Goal: Information Seeking & Learning: Learn about a topic

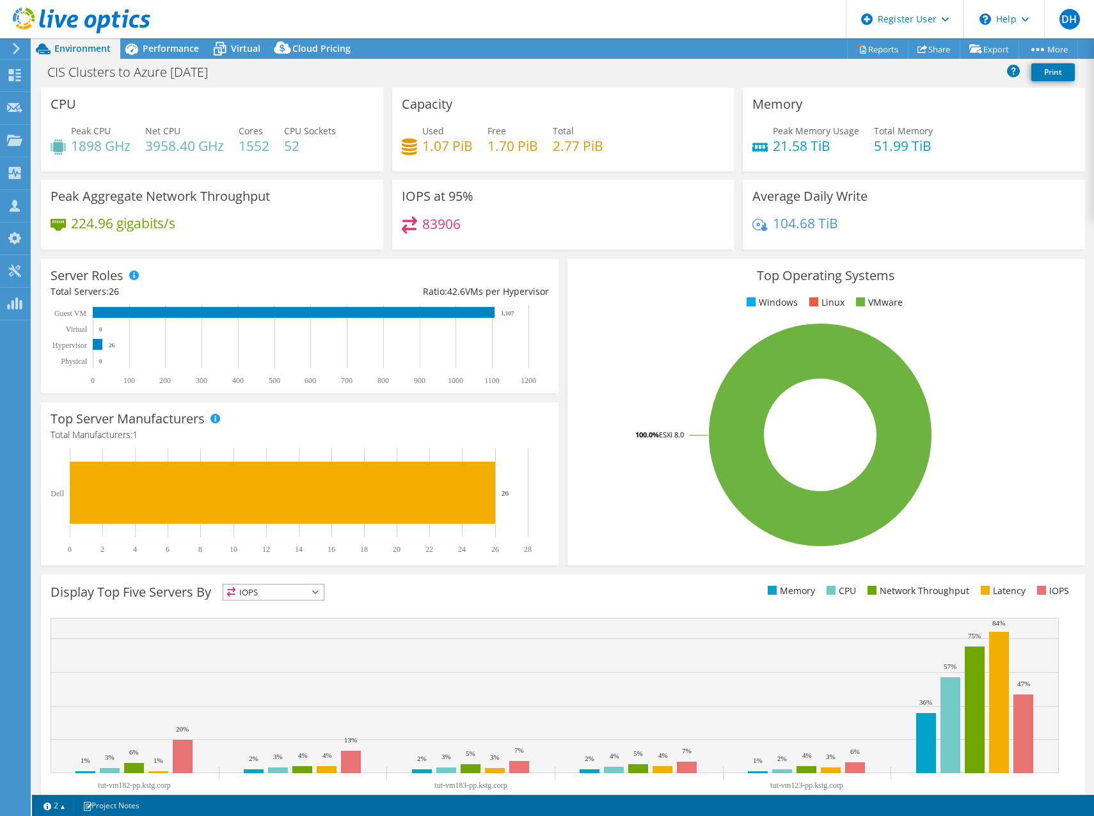
select select "USD"
click at [175, 48] on span "Performance" at bounding box center [171, 48] width 56 height 12
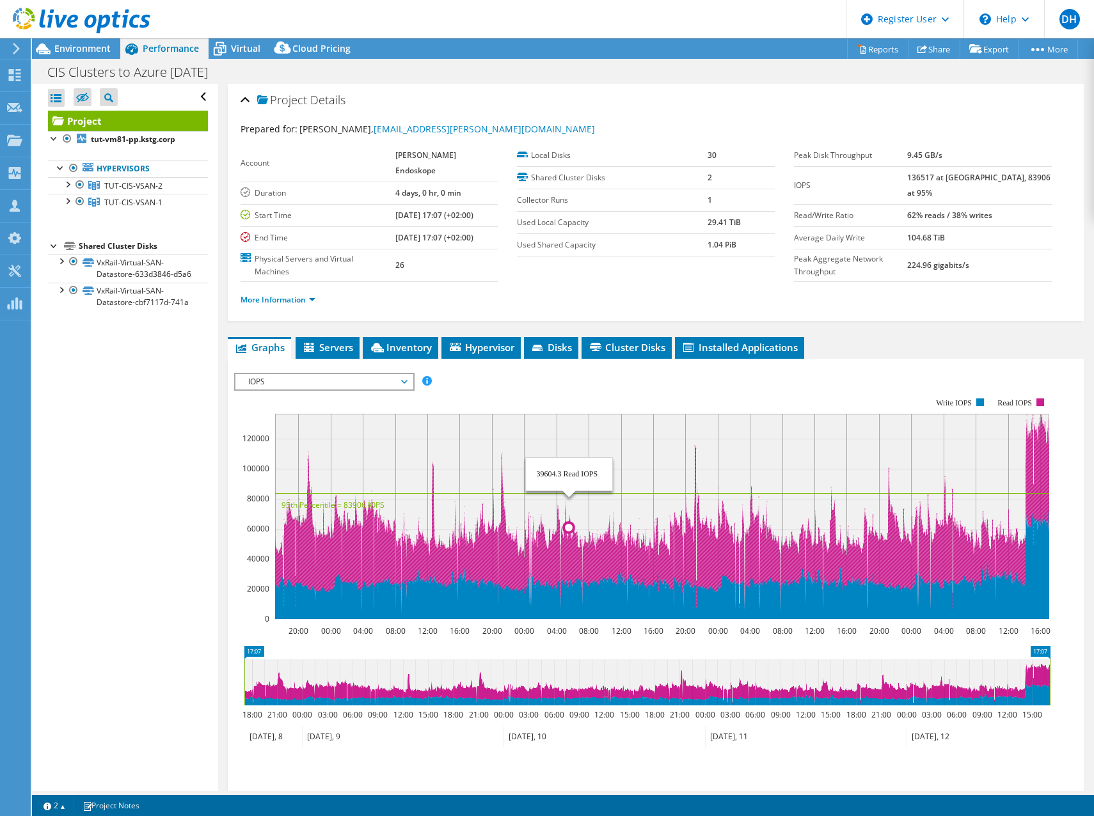
drag, startPoint x: 499, startPoint y: 459, endPoint x: 573, endPoint y: 505, distance: 87.4
click at [573, 505] on icon "20:00 00:00 04:00 08:00 12:00 16:00 20:00 00:00 04:00 08:00 12:00 16:00 20:00 0…" at bounding box center [647, 509] width 826 height 256
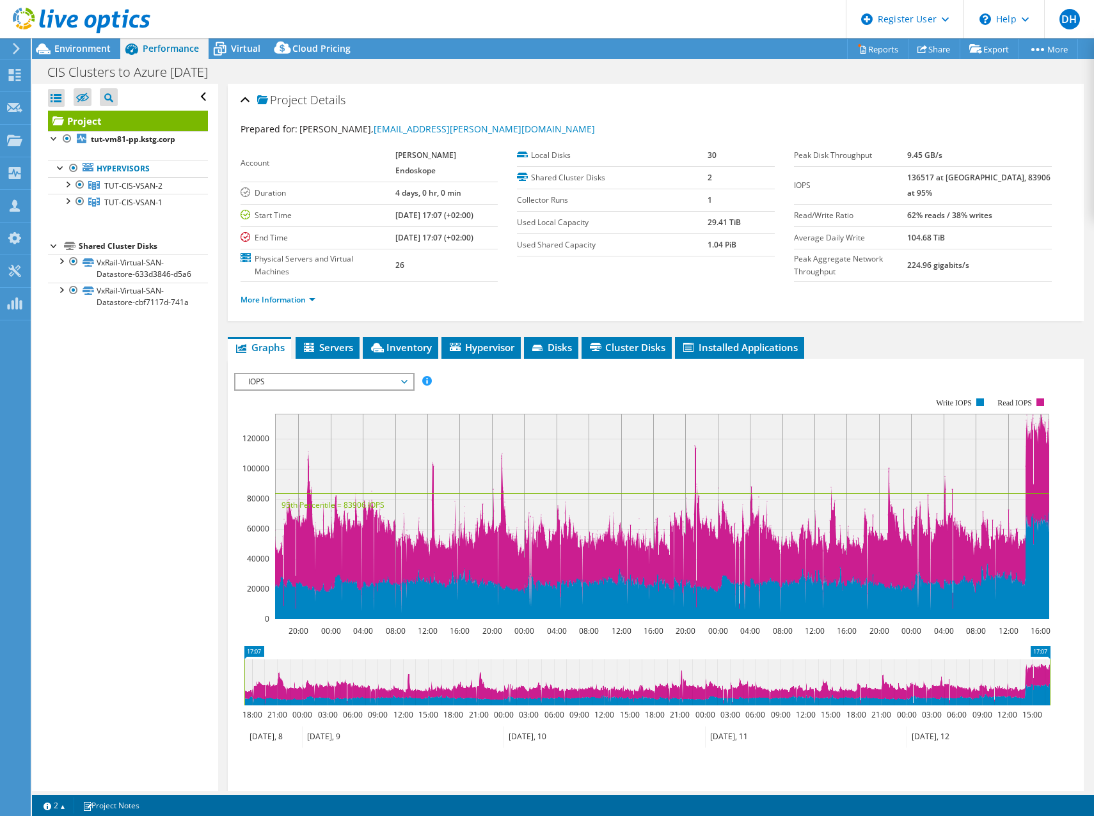
click at [377, 374] on span "IOPS" at bounding box center [324, 381] width 164 height 15
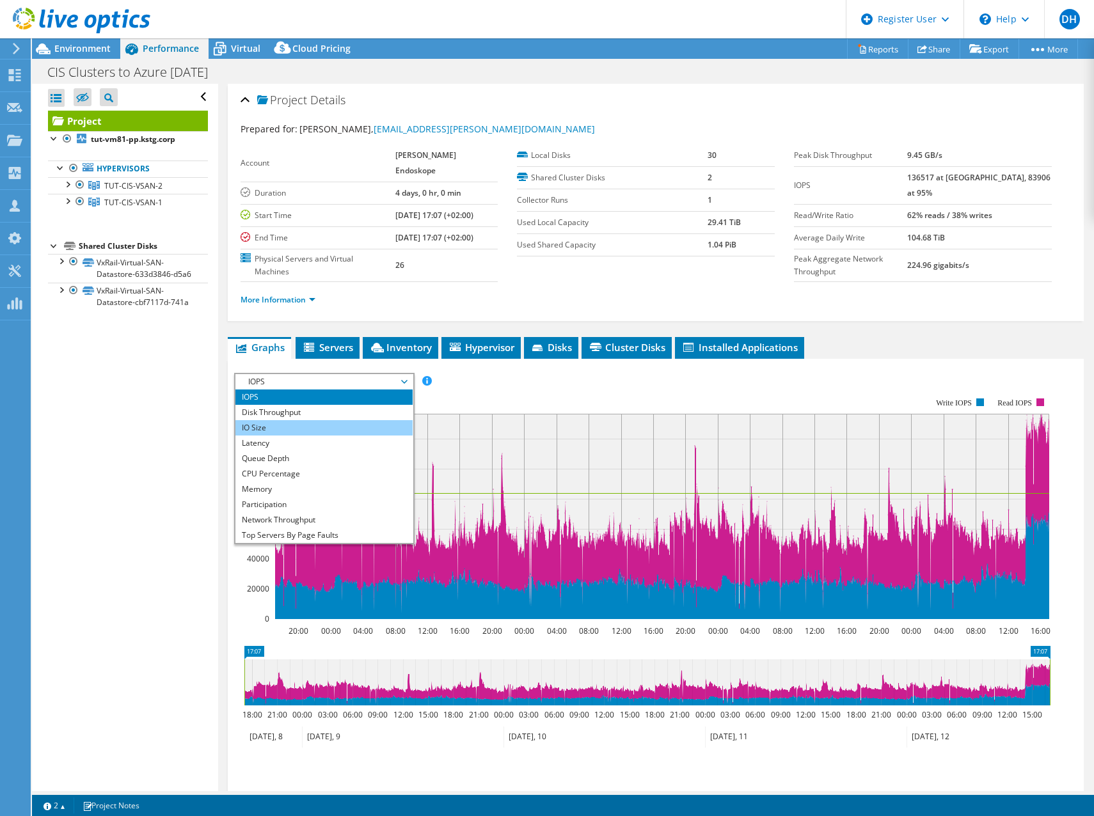
click at [342, 420] on li "IO Size" at bounding box center [323, 427] width 177 height 15
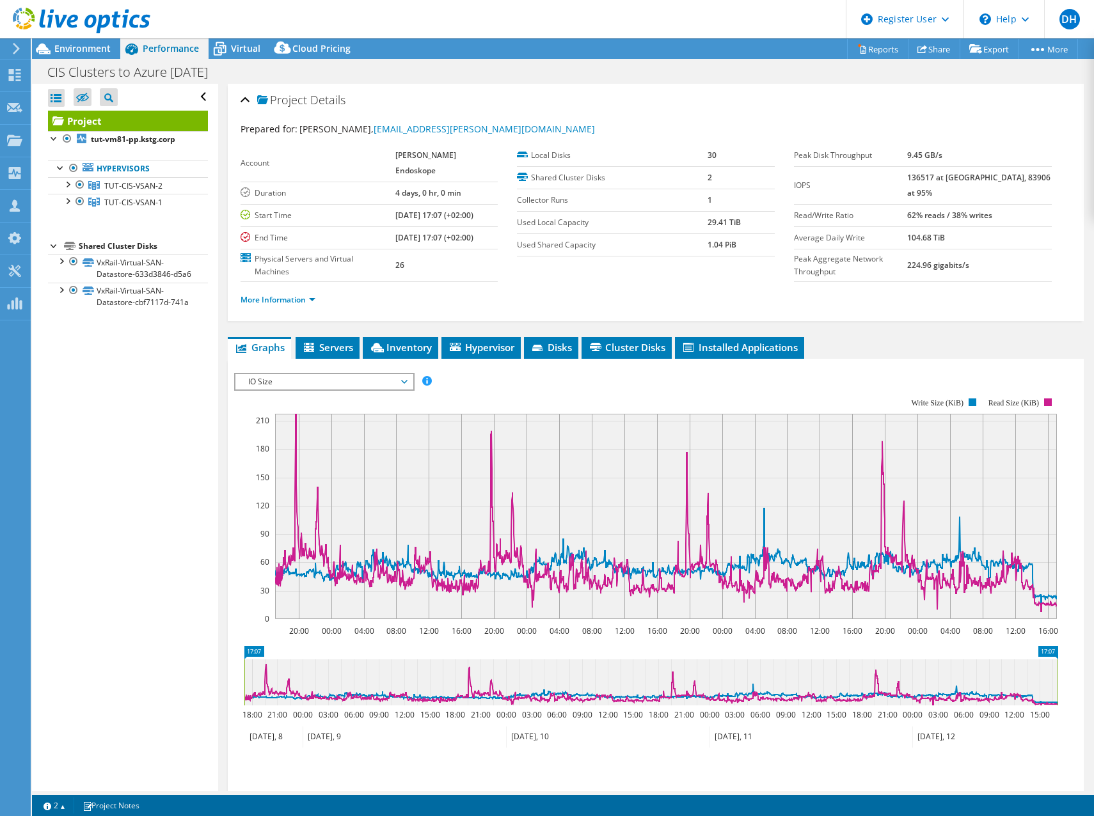
click at [346, 374] on span "IO Size" at bounding box center [324, 381] width 164 height 15
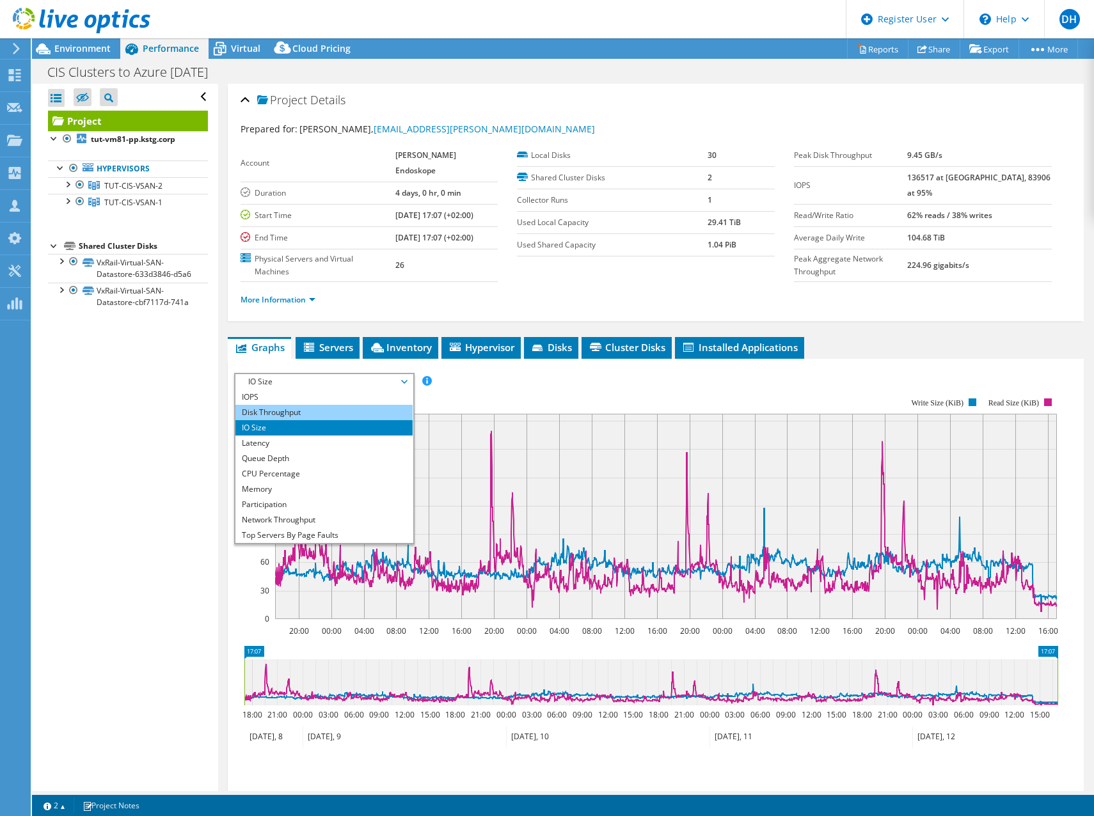
click at [300, 405] on li "Disk Throughput" at bounding box center [323, 412] width 177 height 15
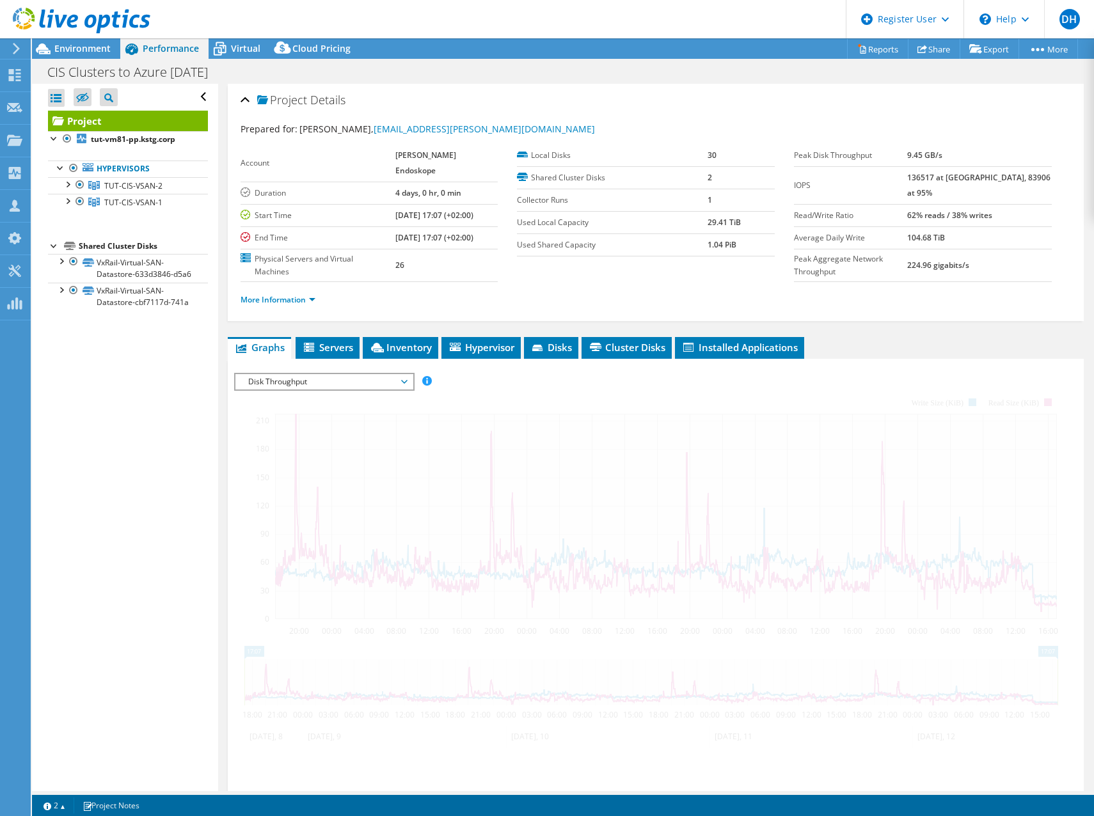
click at [304, 374] on span "Disk Throughput" at bounding box center [324, 381] width 164 height 15
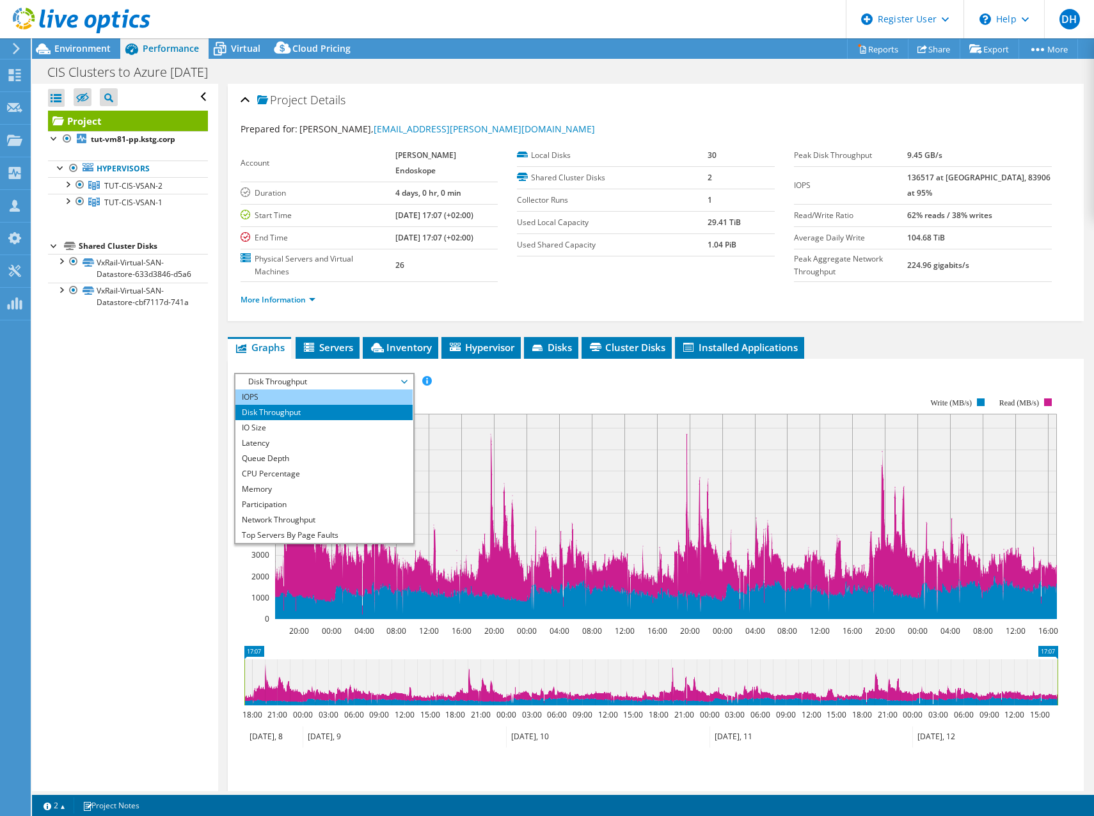
click at [274, 390] on li "IOPS" at bounding box center [323, 397] width 177 height 15
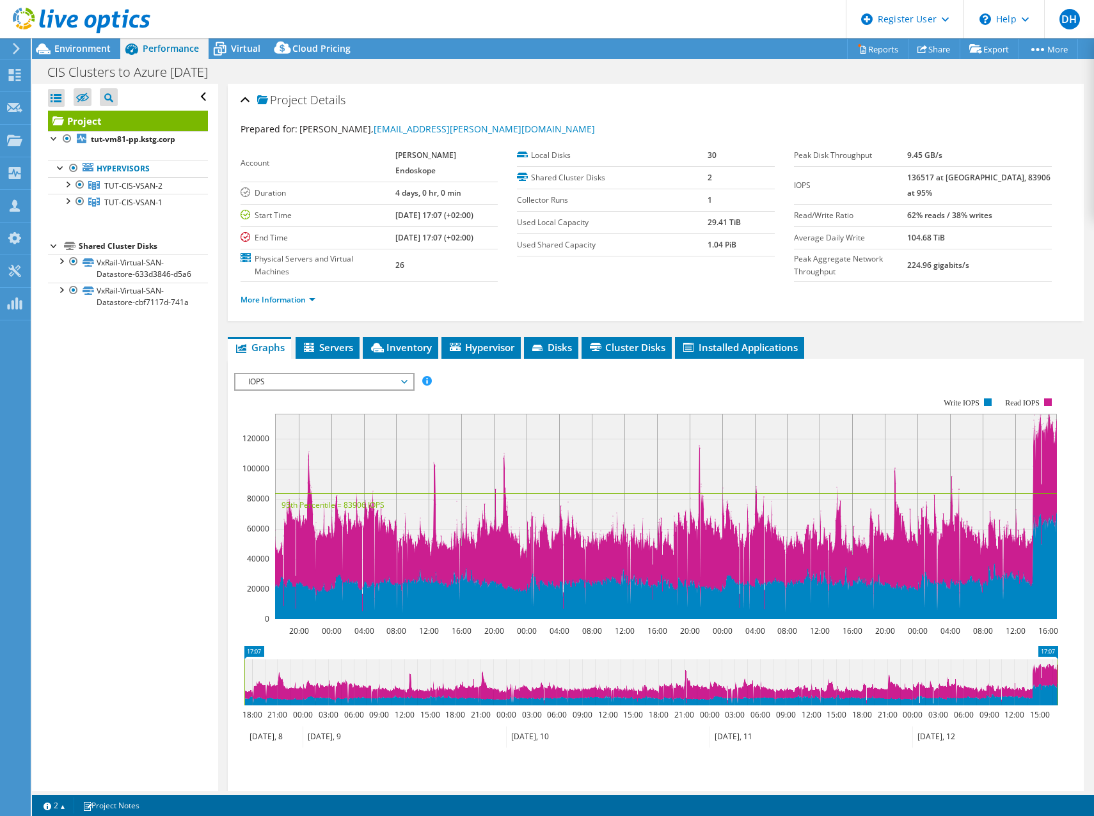
drag, startPoint x: 550, startPoint y: 433, endPoint x: 667, endPoint y: 452, distance: 119.3
click at [635, 460] on rect at bounding box center [666, 516] width 782 height 205
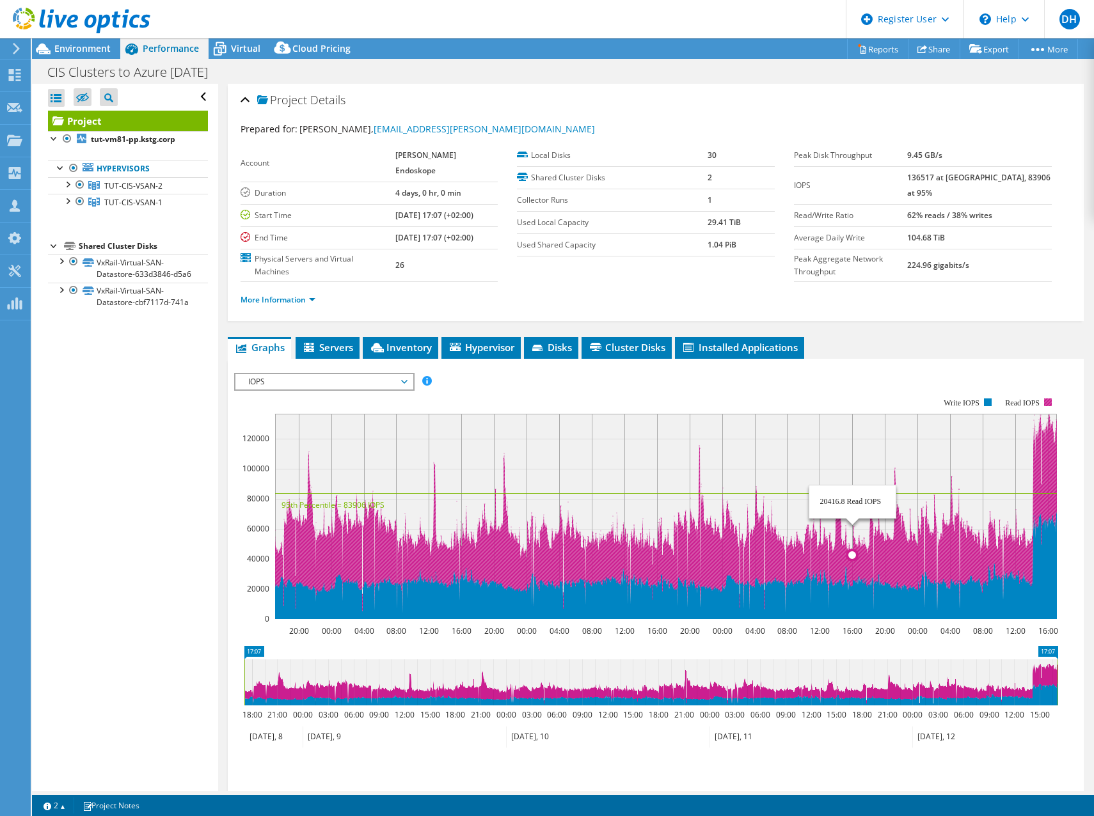
drag, startPoint x: 852, startPoint y: 551, endPoint x: 797, endPoint y: 414, distance: 147.8
click at [797, 414] on rect at bounding box center [666, 516] width 782 height 205
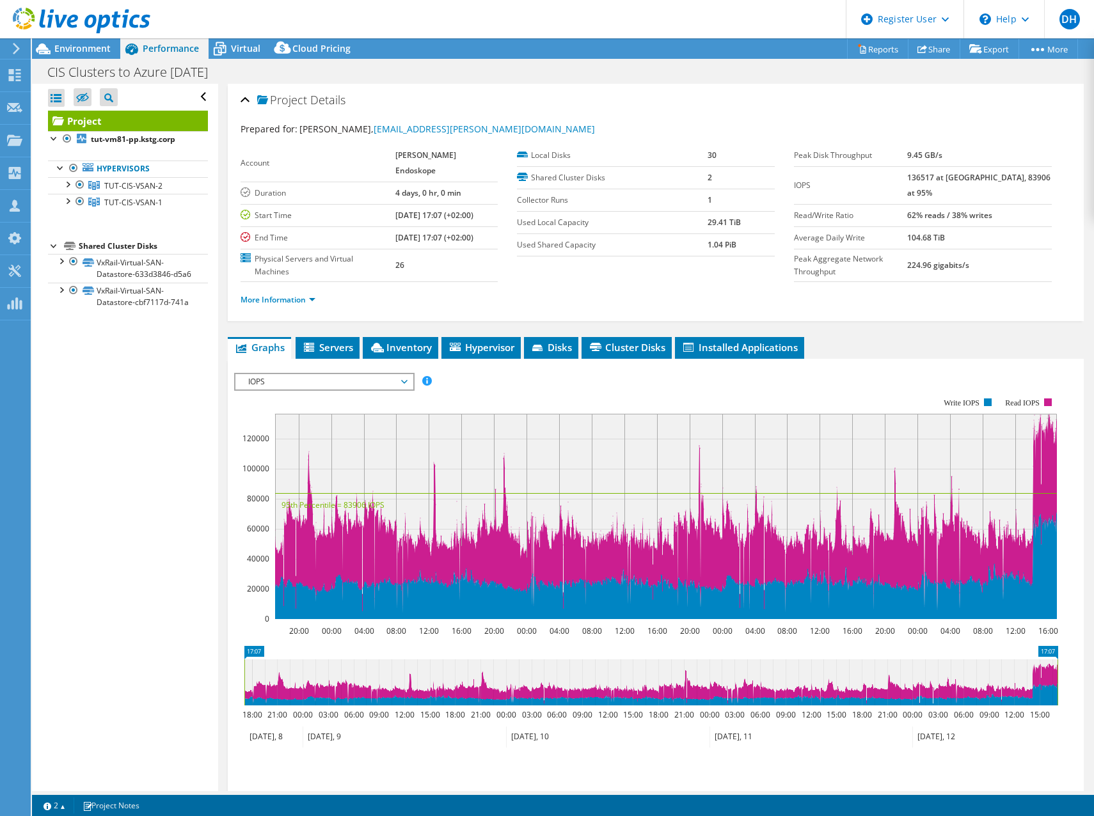
click at [354, 374] on span "IOPS" at bounding box center [324, 381] width 164 height 15
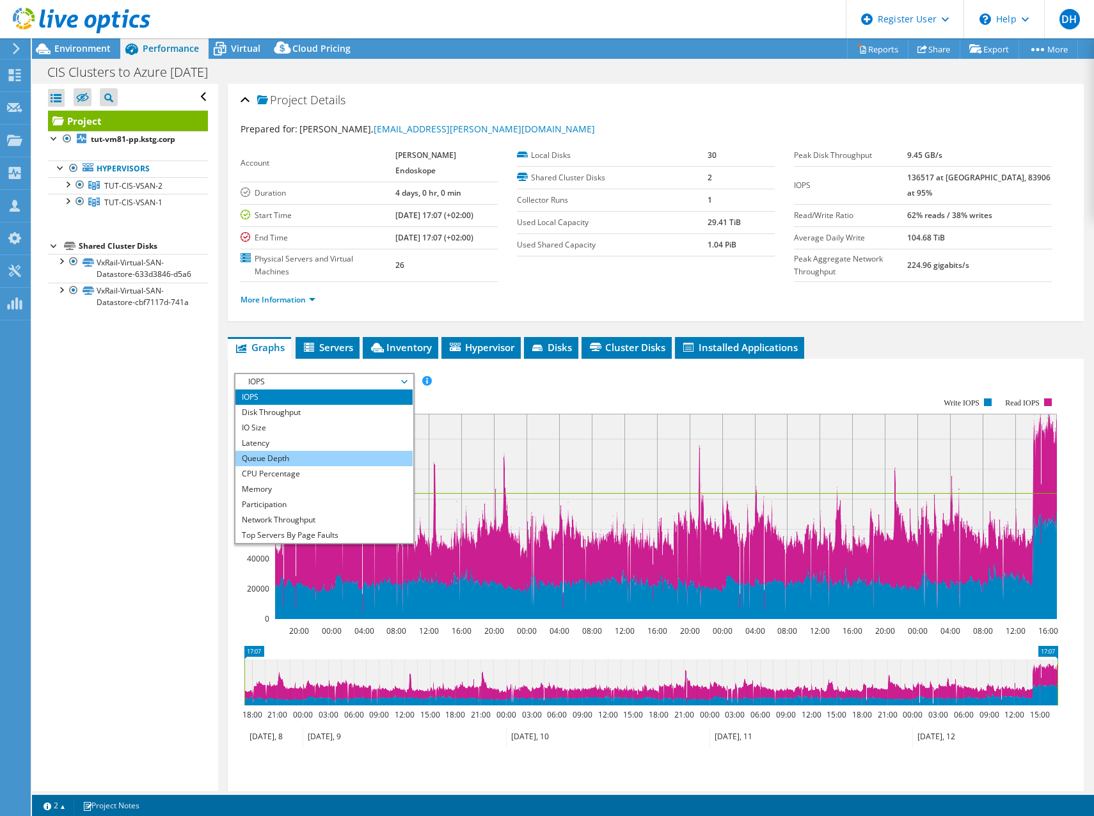
click at [318, 451] on li "Queue Depth" at bounding box center [323, 458] width 177 height 15
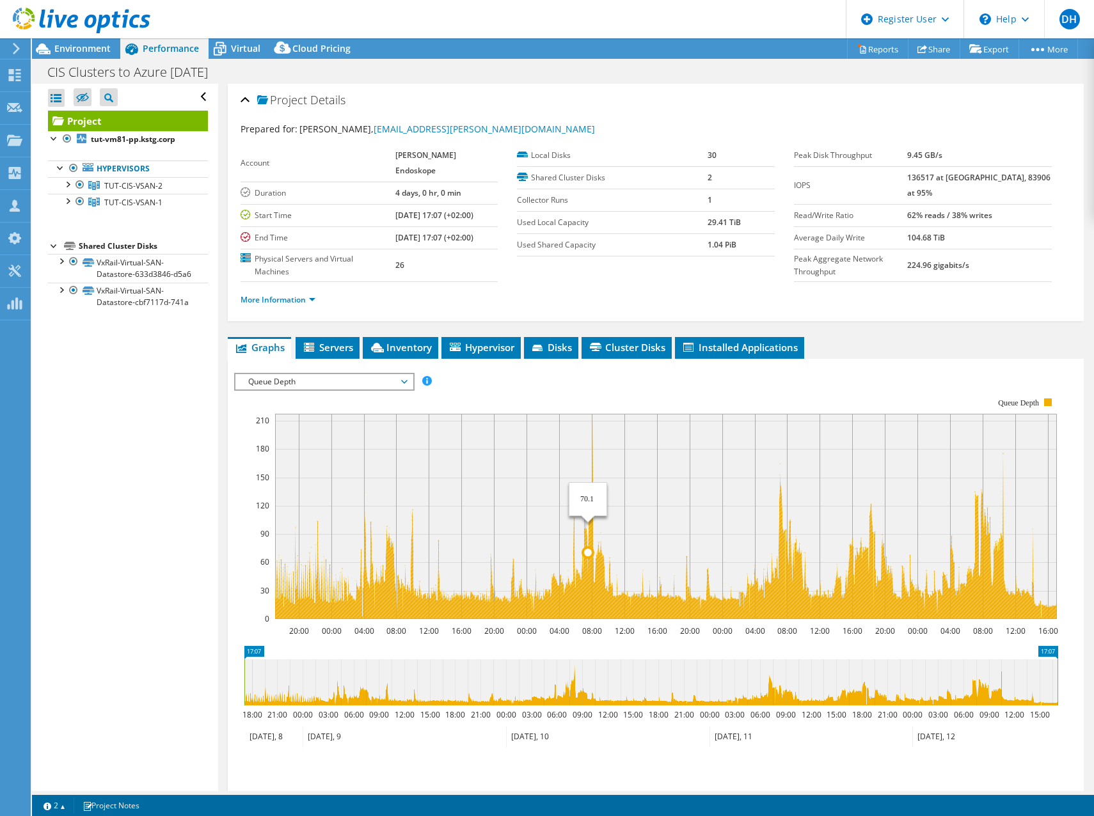
drag, startPoint x: 507, startPoint y: 500, endPoint x: 591, endPoint y: 510, distance: 85.1
click at [591, 510] on icon "20:00 00:00 04:00 08:00 12:00 16:00 20:00 00:00 04:00 08:00 12:00 16:00 20:00 0…" at bounding box center [651, 509] width 834 height 256
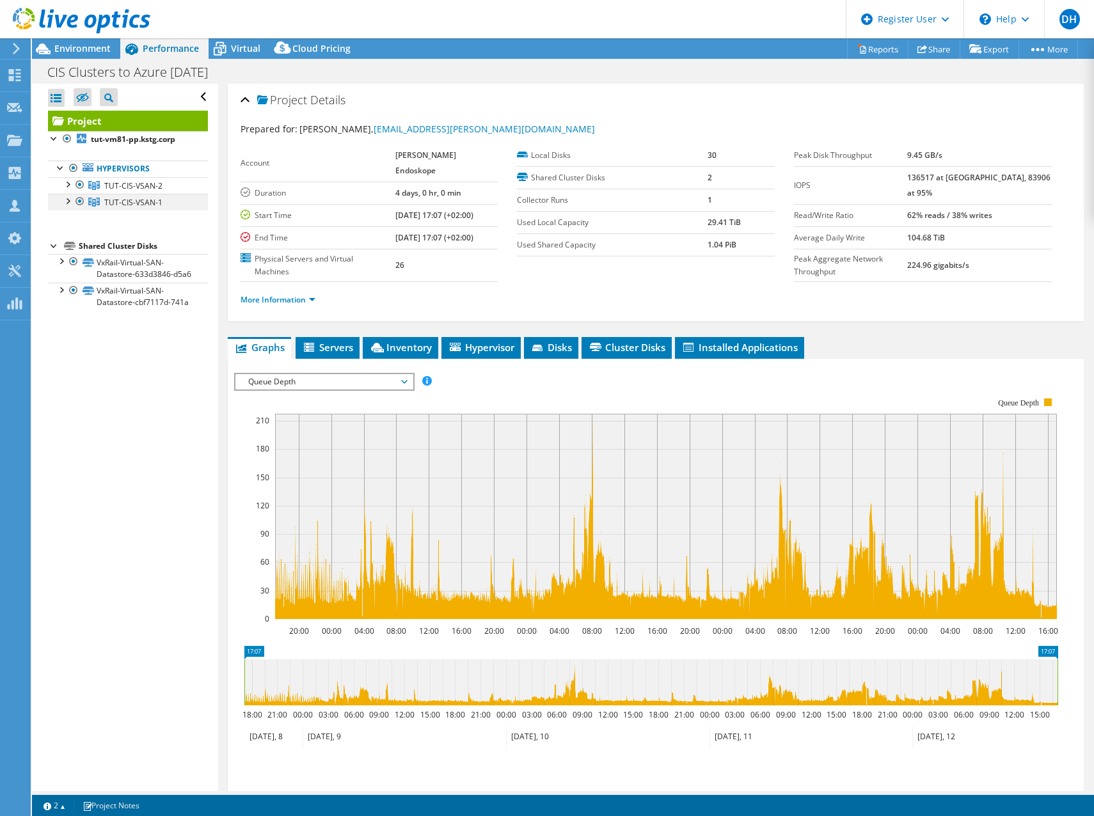
click at [79, 200] on div at bounding box center [80, 201] width 13 height 15
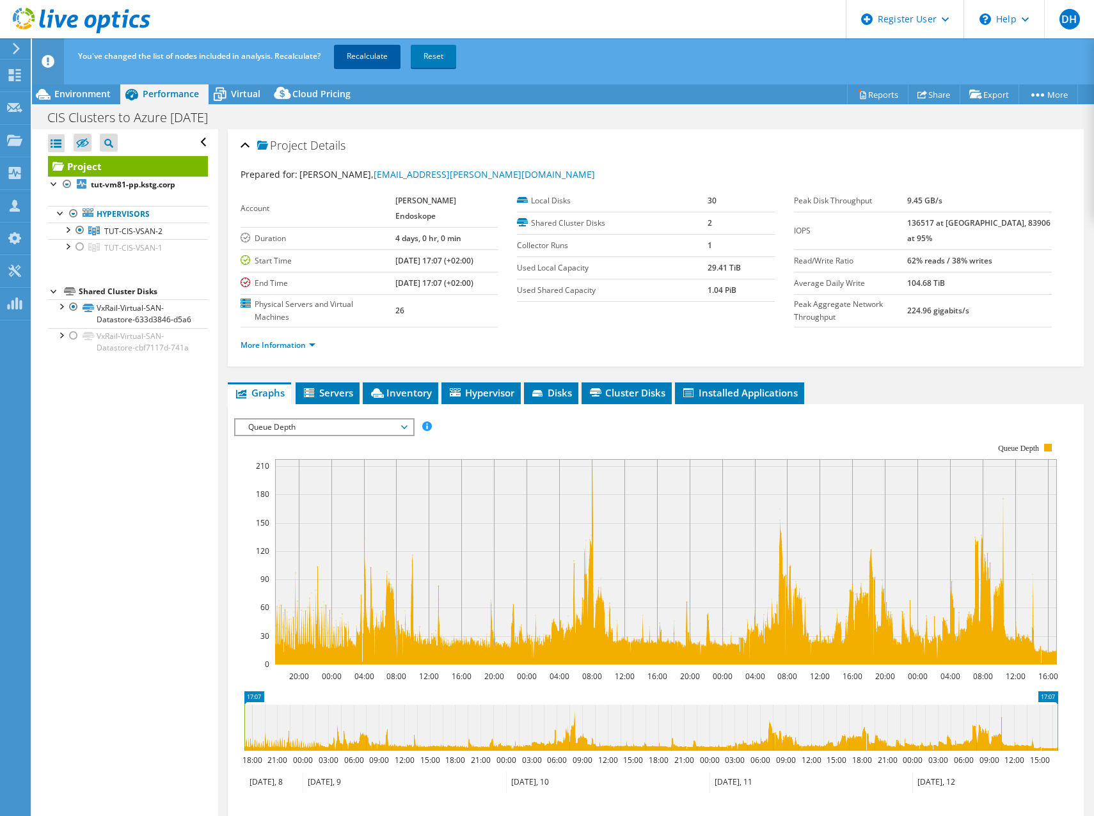
click at [370, 56] on link "Recalculate" at bounding box center [367, 56] width 67 height 23
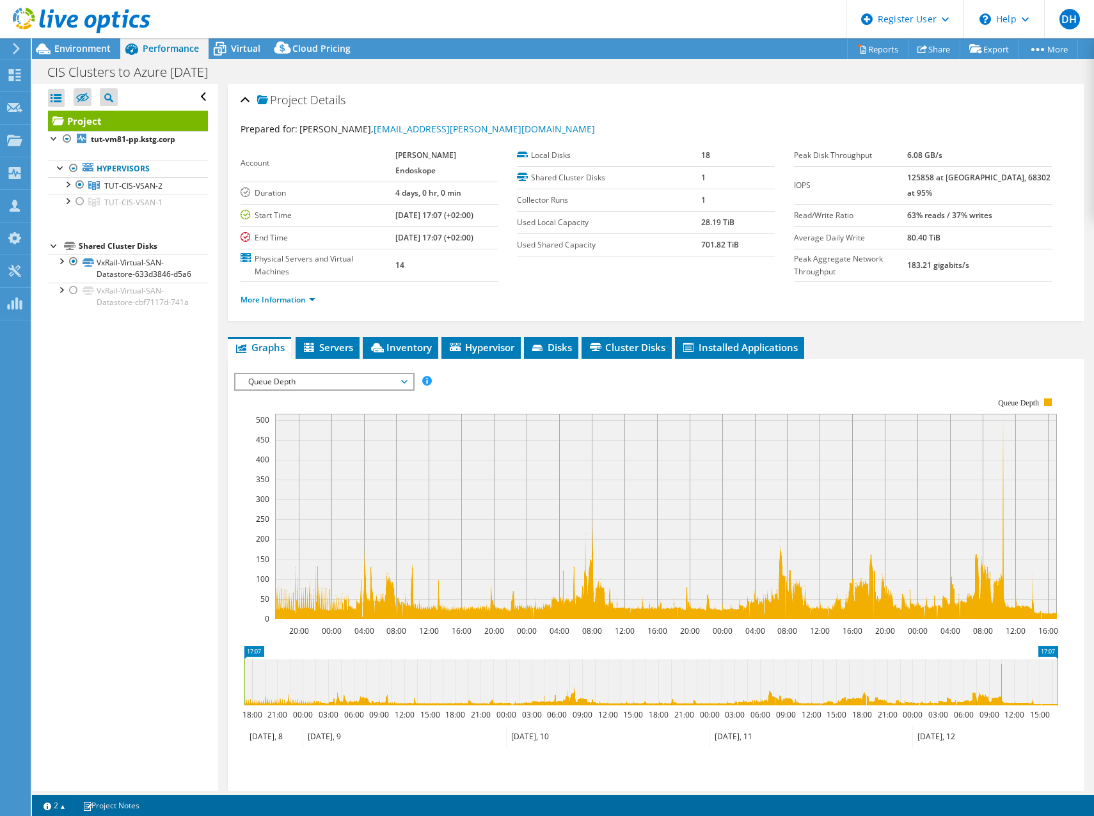
click at [333, 374] on span "Queue Depth" at bounding box center [324, 381] width 164 height 15
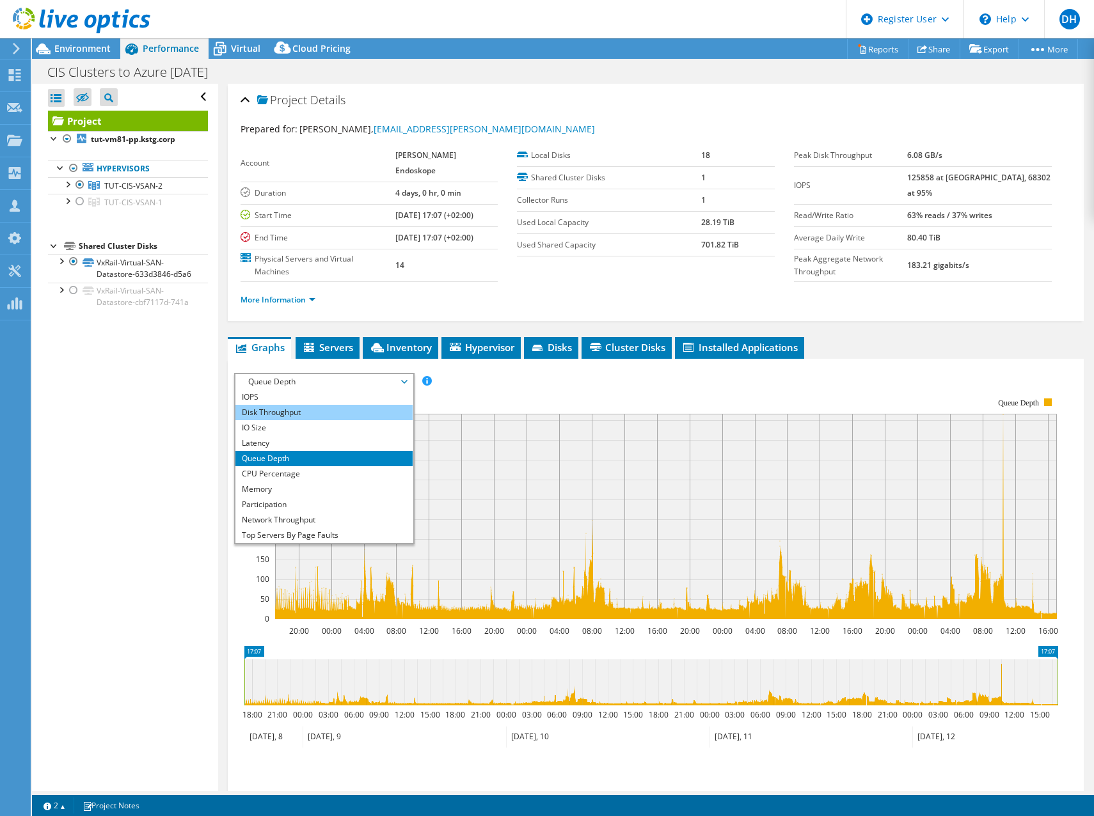
click at [330, 405] on li "Disk Throughput" at bounding box center [323, 412] width 177 height 15
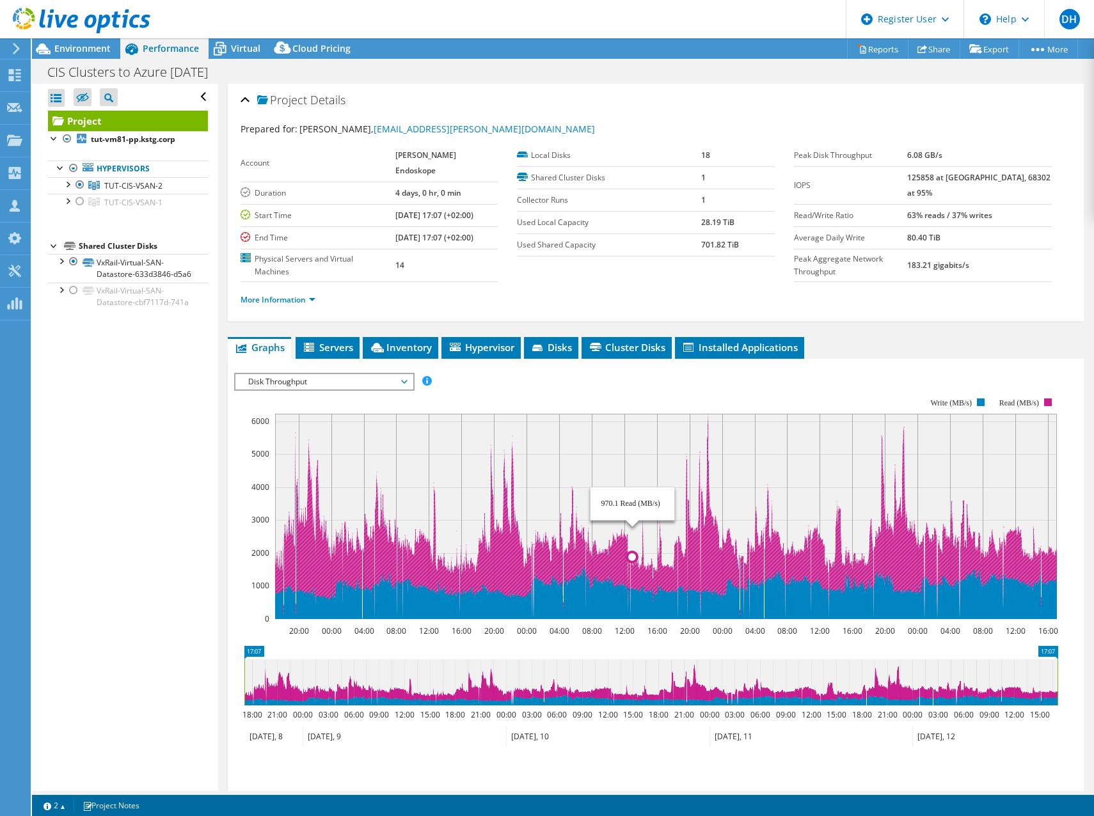
drag, startPoint x: 802, startPoint y: 537, endPoint x: 632, endPoint y: 471, distance: 182.5
click at [632, 471] on rect at bounding box center [666, 516] width 782 height 205
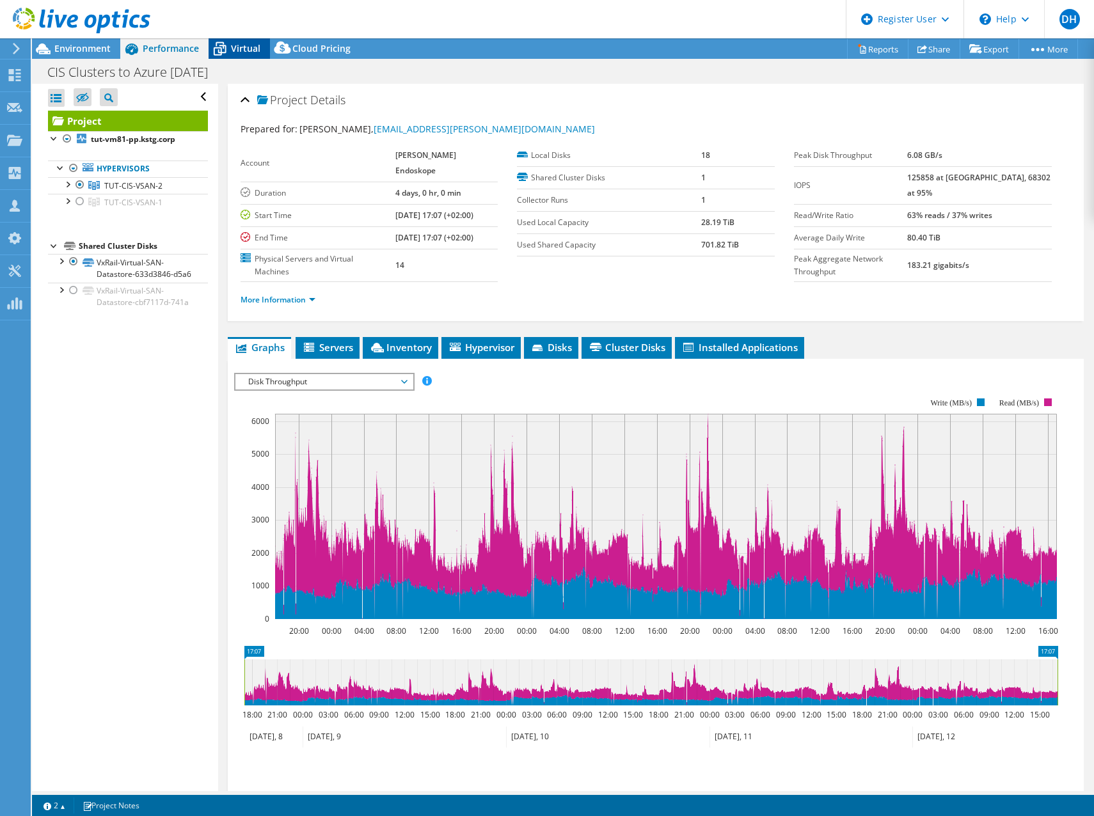
click at [239, 55] on div "Virtual" at bounding box center [239, 48] width 61 height 20
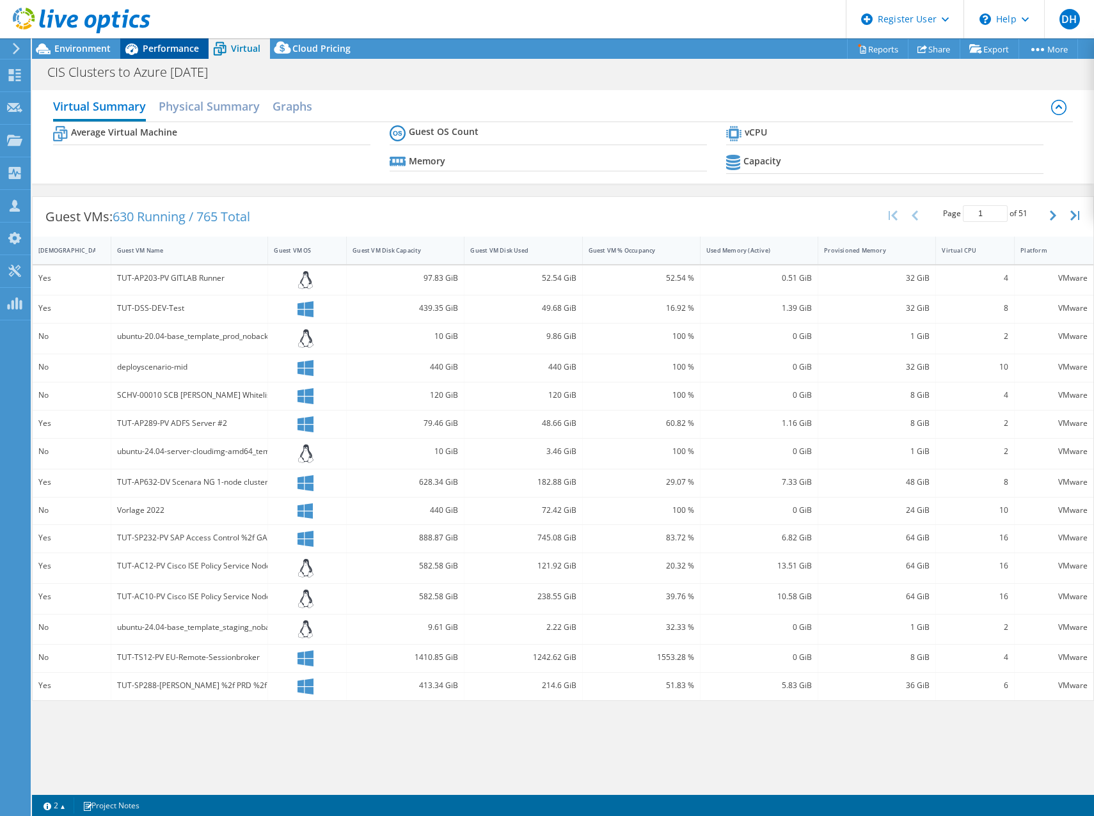
click at [157, 51] on span "Performance" at bounding box center [171, 48] width 56 height 12
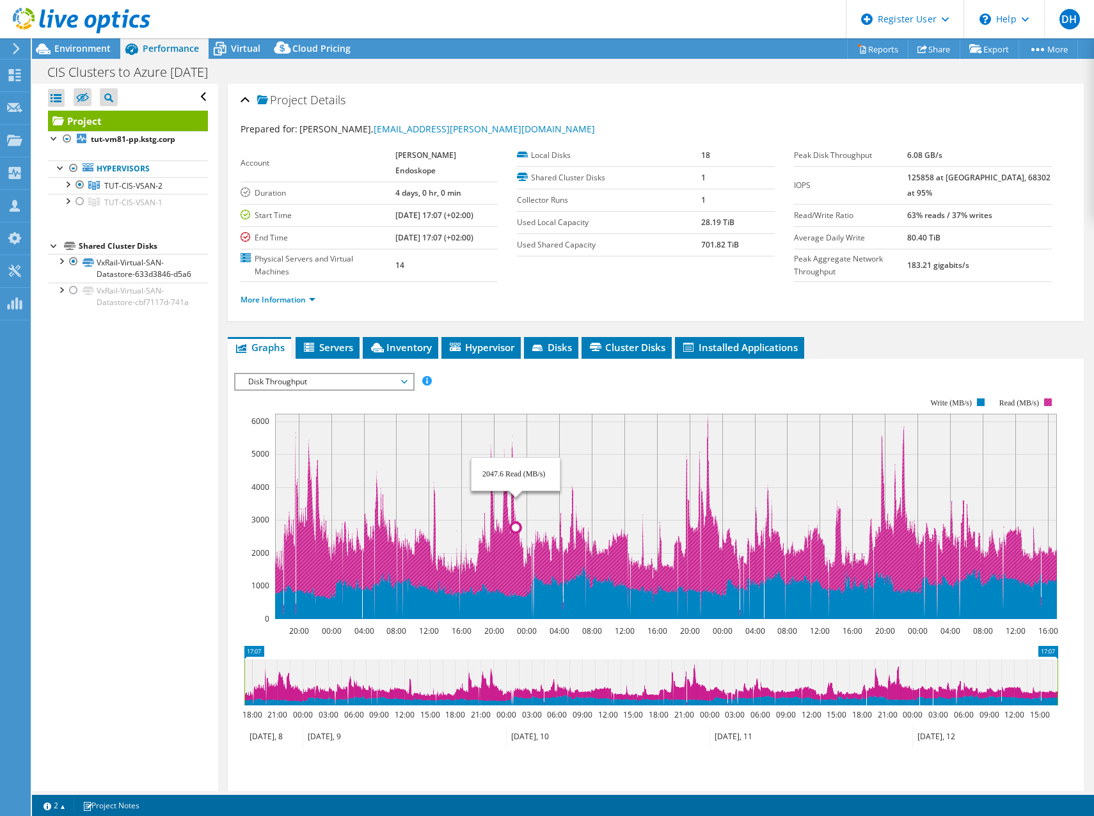
drag, startPoint x: 430, startPoint y: 429, endPoint x: 516, endPoint y: 523, distance: 127.3
click at [516, 523] on icon "20:00 00:00 04:00 08:00 12:00 16:00 20:00 00:00 04:00 08:00 12:00 16:00 20:00 0…" at bounding box center [651, 509] width 834 height 256
drag, startPoint x: 399, startPoint y: 433, endPoint x: 362, endPoint y: 424, distance: 37.7
click at [362, 424] on rect at bounding box center [666, 516] width 782 height 205
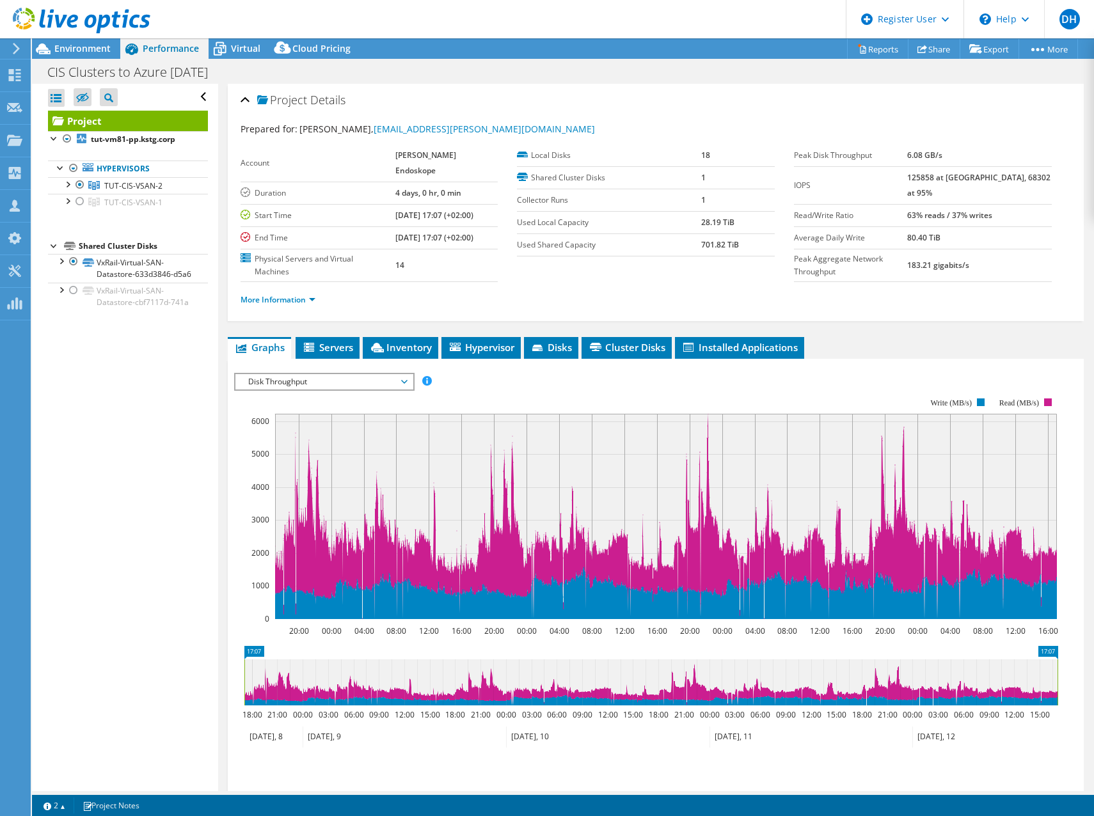
drag, startPoint x: 854, startPoint y: 653, endPoint x: 864, endPoint y: 654, distance: 10.3
click at [896, 683] on icon "17:07 17:07 18:00 21:00 00:00 03:00 06:00 09:00 12:00 15:00 18:00 21:00 00:00 0…" at bounding box center [651, 697] width 834 height 102
click at [860, 660] on icon at bounding box center [650, 683] width 813 height 46
drag, startPoint x: 852, startPoint y: 672, endPoint x: 891, endPoint y: 681, distance: 40.0
click at [913, 679] on icon at bounding box center [650, 683] width 813 height 46
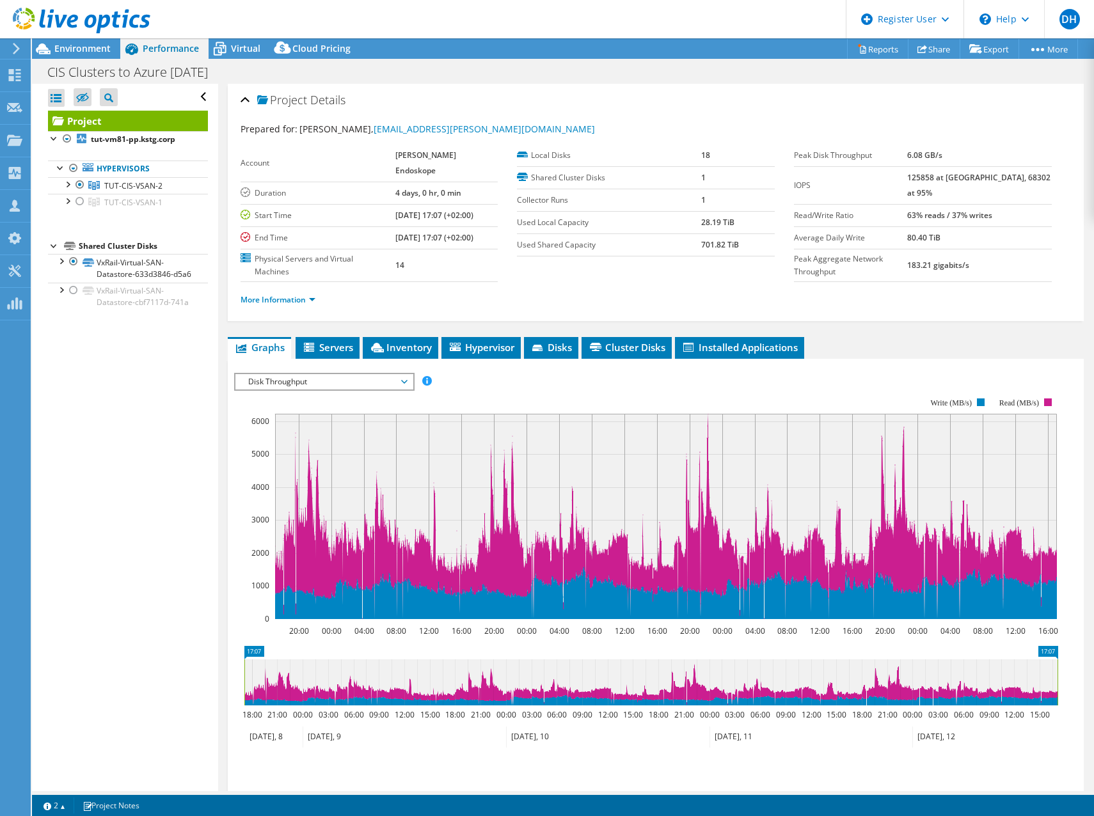
drag, startPoint x: 871, startPoint y: 673, endPoint x: 562, endPoint y: 685, distance: 309.9
click at [562, 710] on text "06:00" at bounding box center [556, 715] width 20 height 11
drag, startPoint x: 535, startPoint y: 647, endPoint x: 573, endPoint y: 674, distance: 46.3
click at [573, 674] on icon at bounding box center [650, 683] width 813 height 46
click at [596, 678] on icon at bounding box center [650, 683] width 813 height 46
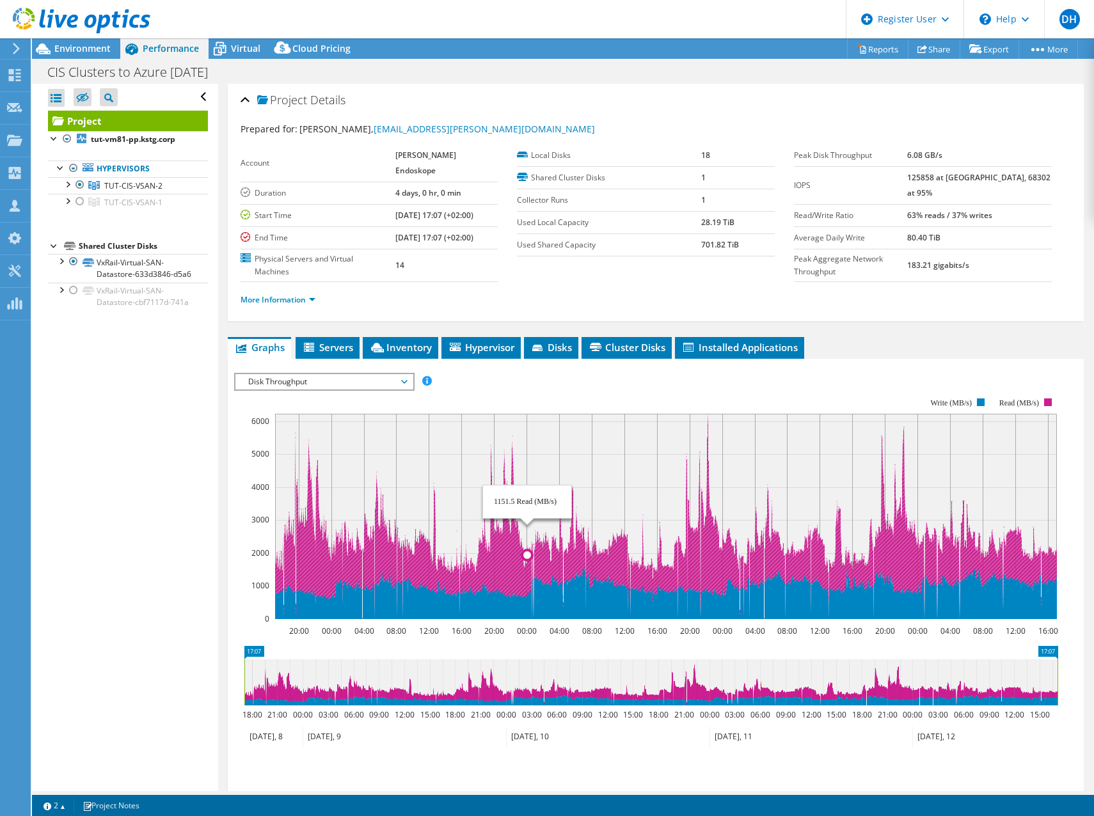
drag, startPoint x: 573, startPoint y: 570, endPoint x: 562, endPoint y: 578, distance: 13.3
click at [556, 574] on icon at bounding box center [666, 594] width 782 height 52
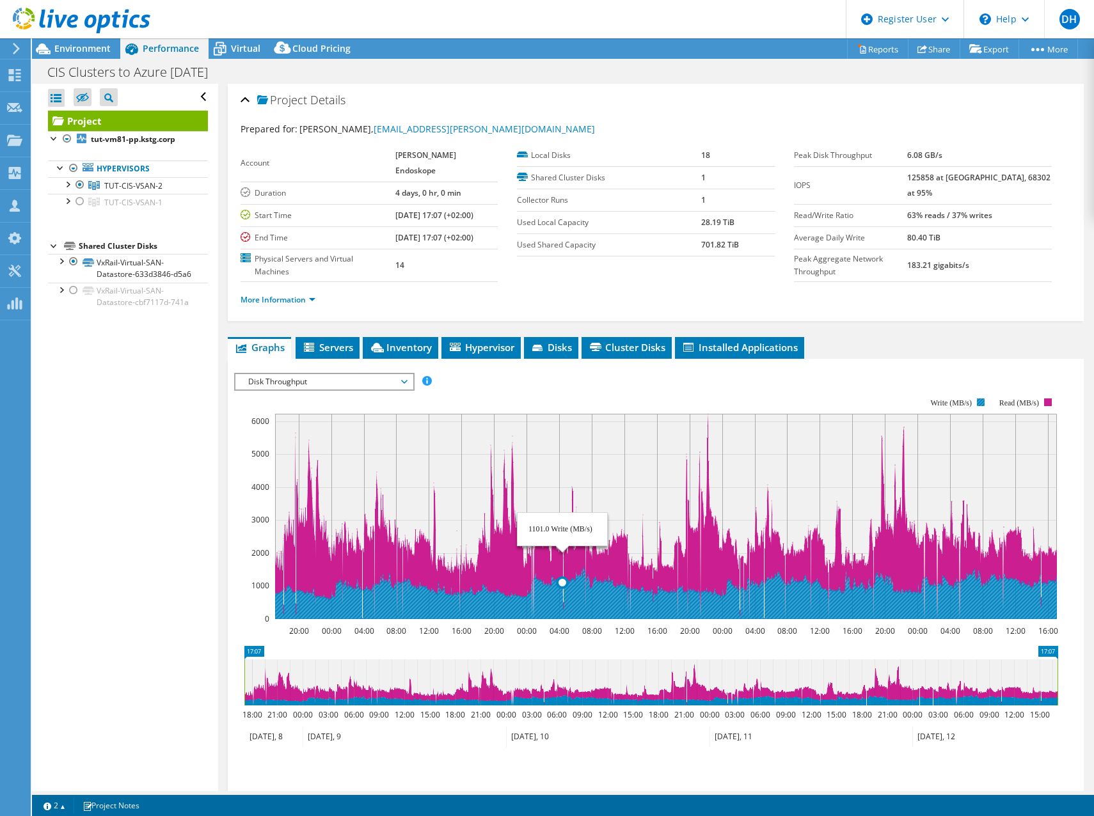
click at [562, 573] on icon at bounding box center [666, 594] width 782 height 52
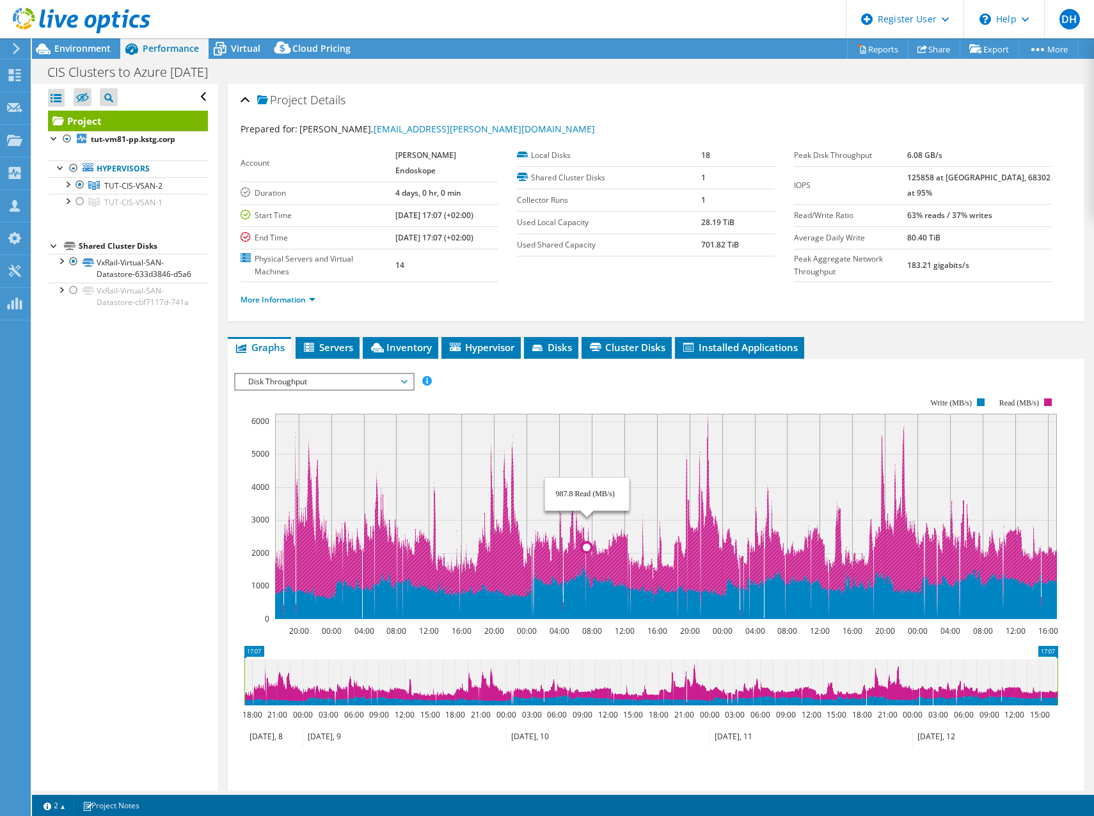
click at [587, 526] on icon at bounding box center [666, 516] width 782 height 205
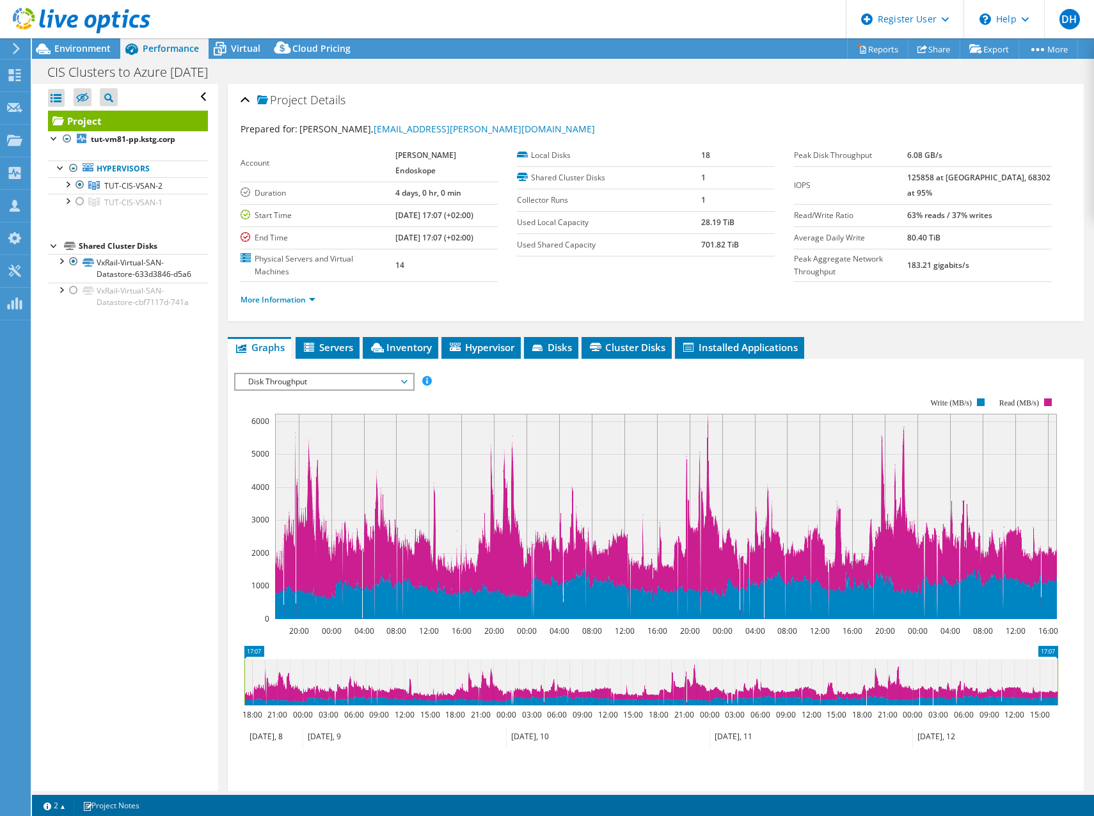
click at [331, 374] on span "Disk Throughput" at bounding box center [324, 381] width 164 height 15
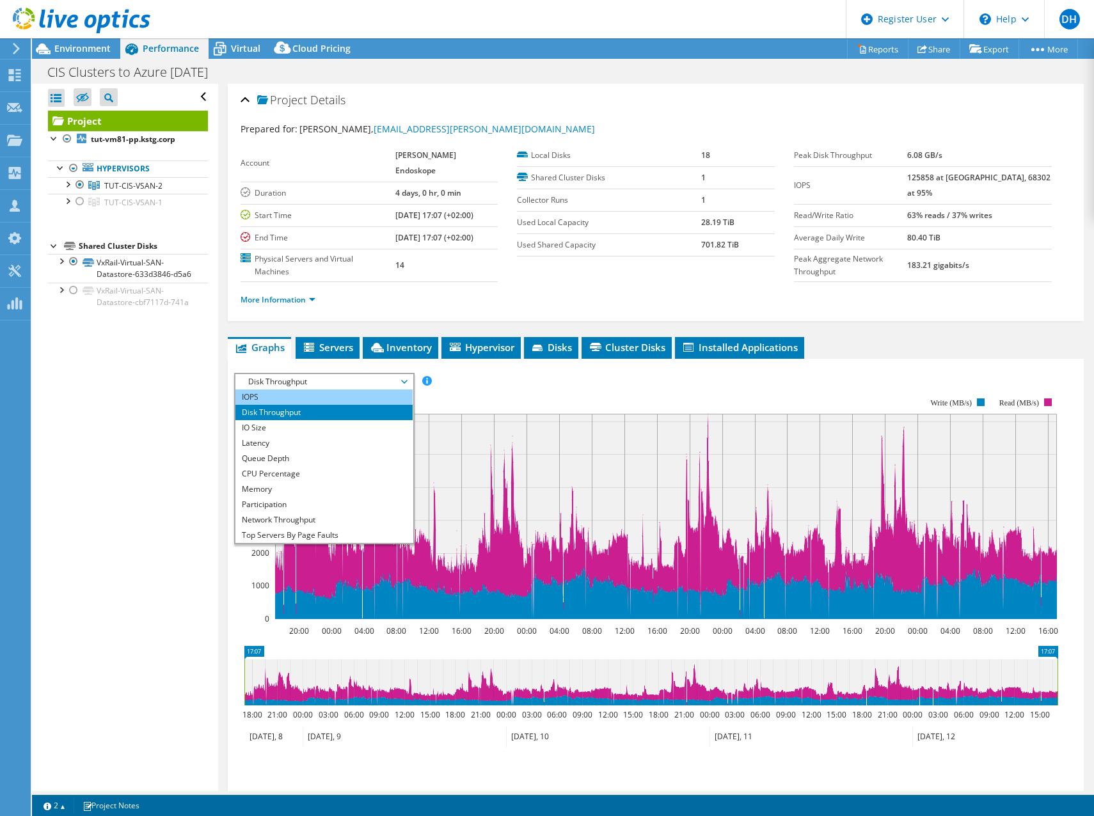
click at [283, 390] on li "IOPS" at bounding box center [323, 397] width 177 height 15
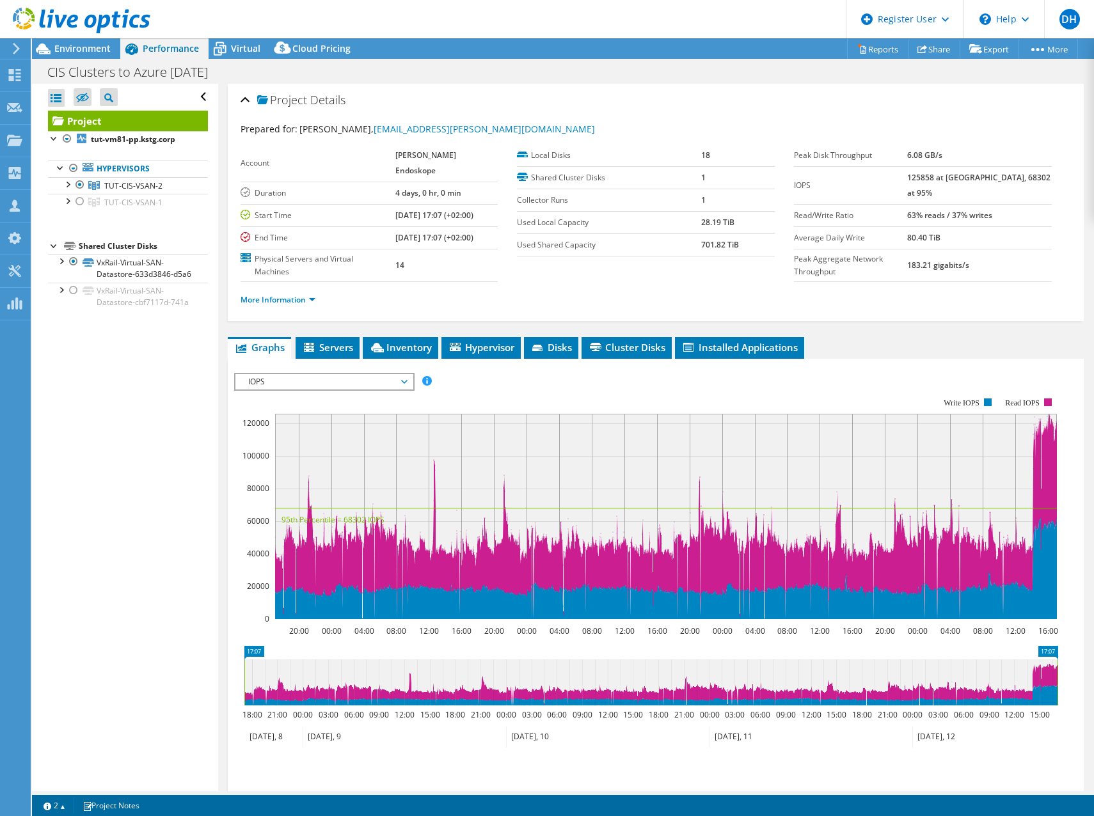
drag, startPoint x: 737, startPoint y: 653, endPoint x: 804, endPoint y: 690, distance: 76.5
click at [805, 690] on icon "17:07 17:07 18:00 21:00 00:00 03:00 06:00 09:00 12:00 15:00 18:00 21:00 00:00 0…" at bounding box center [651, 697] width 834 height 102
click at [961, 662] on icon at bounding box center [650, 683] width 813 height 46
drag, startPoint x: 1043, startPoint y: 665, endPoint x: 975, endPoint y: 650, distance: 69.5
click at [975, 660] on icon at bounding box center [650, 683] width 813 height 46
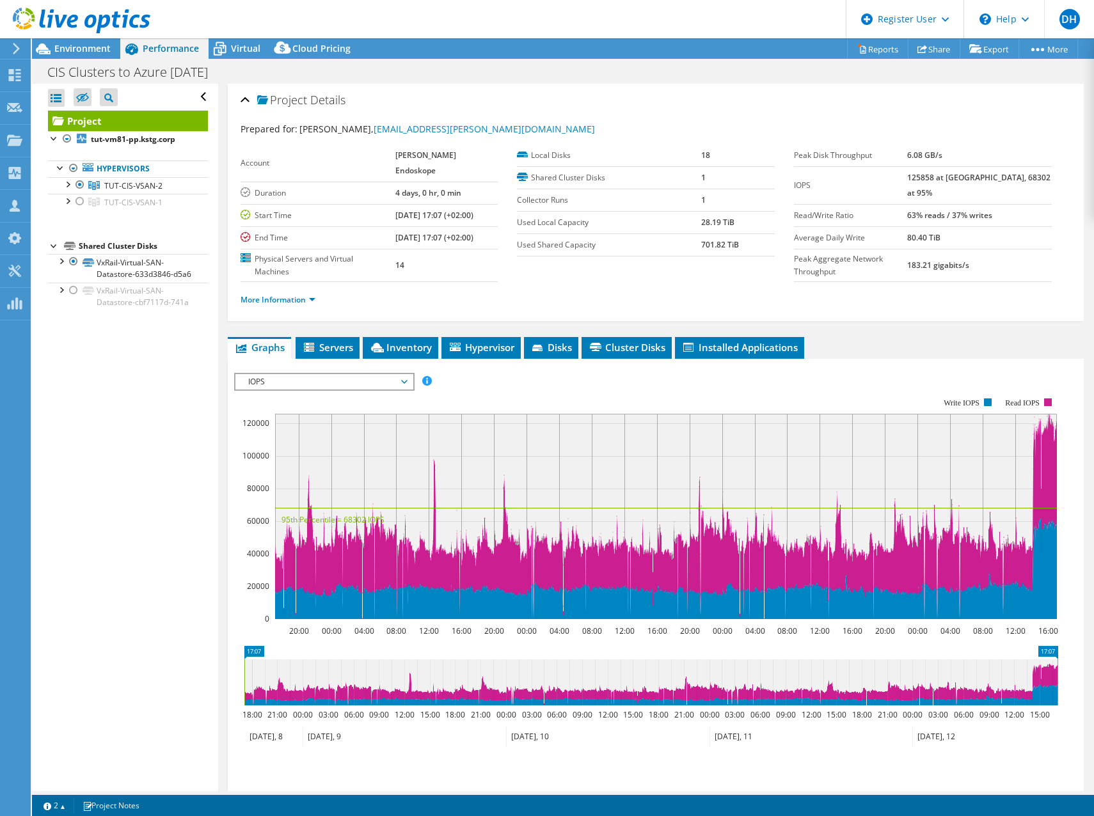
click at [1046, 660] on icon at bounding box center [650, 683] width 813 height 46
drag, startPoint x: 1042, startPoint y: 652, endPoint x: 1028, endPoint y: 655, distance: 14.9
click at [1028, 660] on icon at bounding box center [650, 683] width 813 height 46
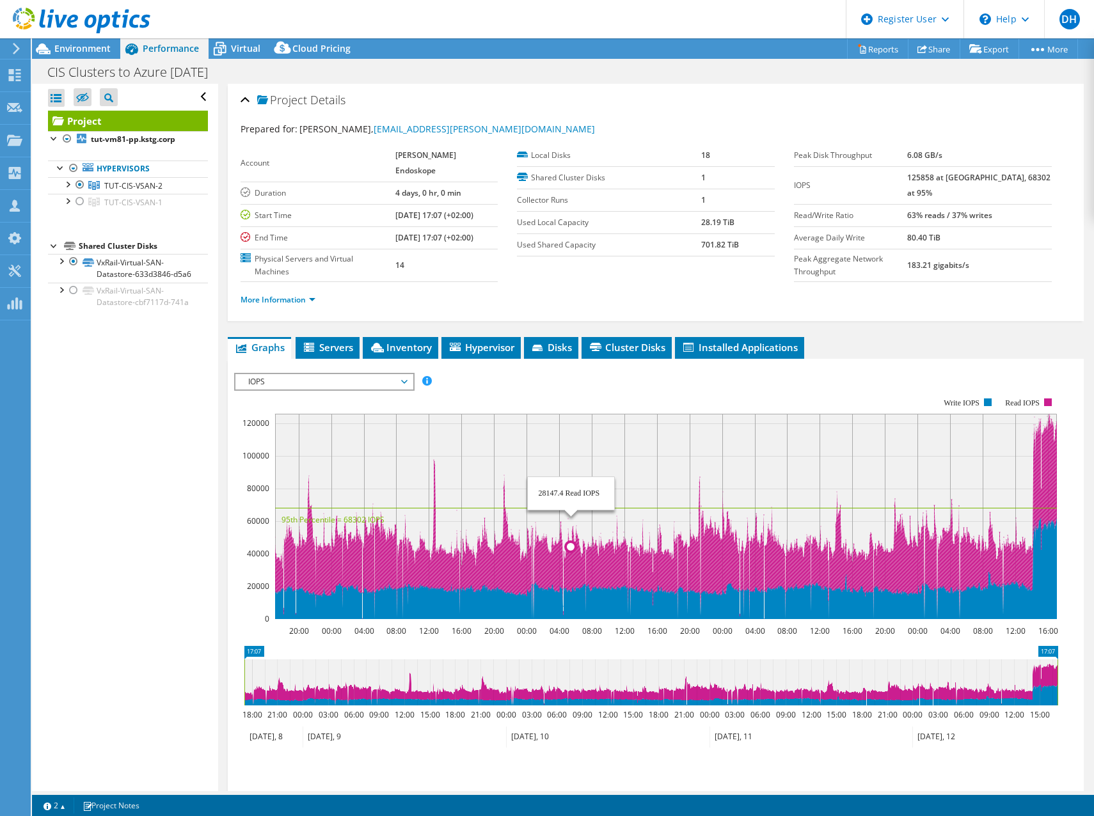
drag, startPoint x: 576, startPoint y: 515, endPoint x: 668, endPoint y: 555, distance: 99.7
click at [668, 555] on icon "20:00 00:00 04:00 08:00 12:00 16:00 20:00 00:00 04:00 08:00 12:00 16:00 20:00 0…" at bounding box center [651, 509] width 834 height 256
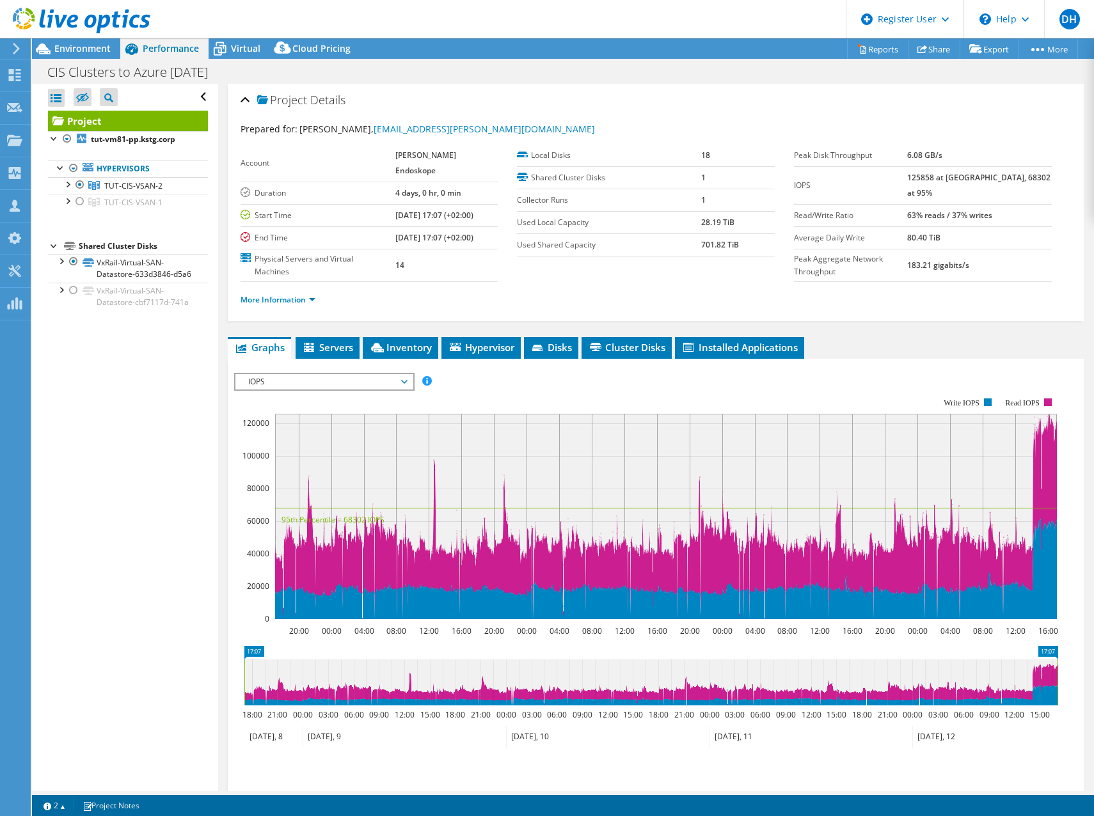
drag, startPoint x: 621, startPoint y: 651, endPoint x: 699, endPoint y: 692, distance: 88.1
click at [699, 692] on icon "17:07 17:07 18:00 21:00 00:00 03:00 06:00 09:00 12:00 15:00 18:00 21:00 00:00 0…" at bounding box center [651, 697] width 834 height 102
click at [72, 298] on div at bounding box center [73, 290] width 13 height 15
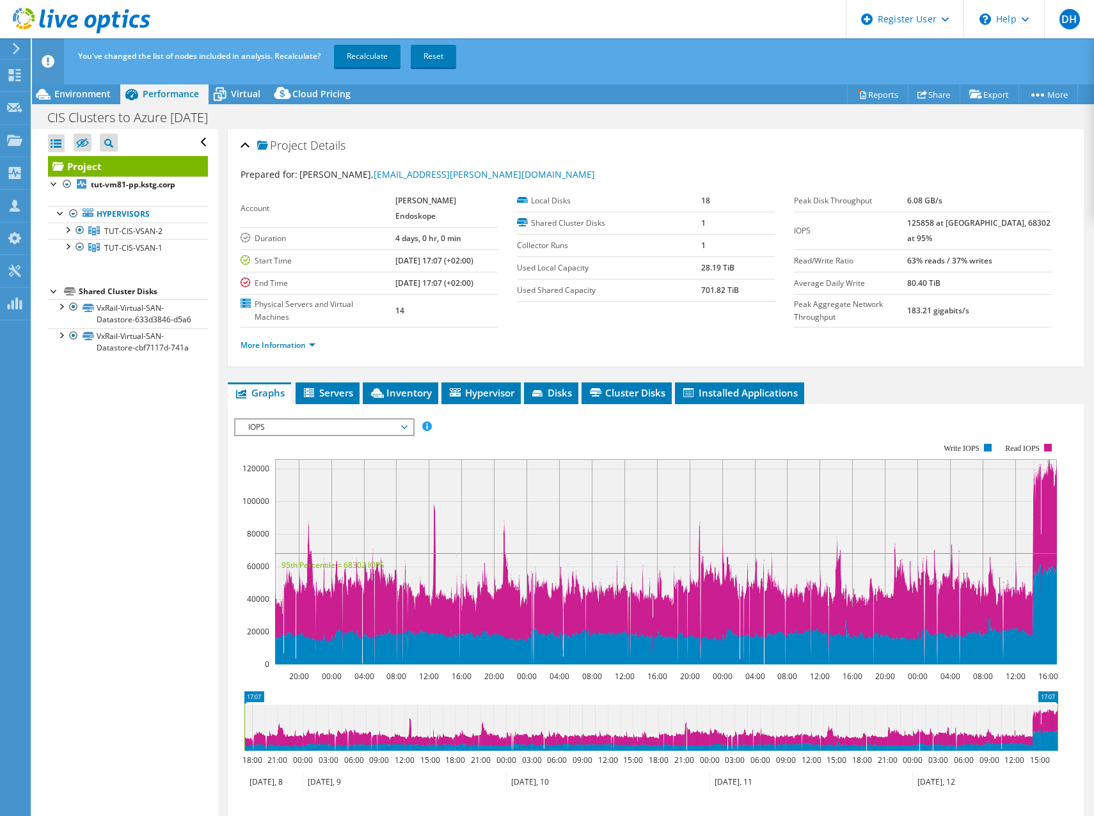
drag, startPoint x: 697, startPoint y: 700, endPoint x: 752, endPoint y: 709, distance: 55.1
click at [752, 709] on icon at bounding box center [650, 728] width 813 height 46
click at [752, 710] on icon at bounding box center [650, 728] width 813 height 46
click at [335, 386] on span "Servers" at bounding box center [327, 392] width 51 height 13
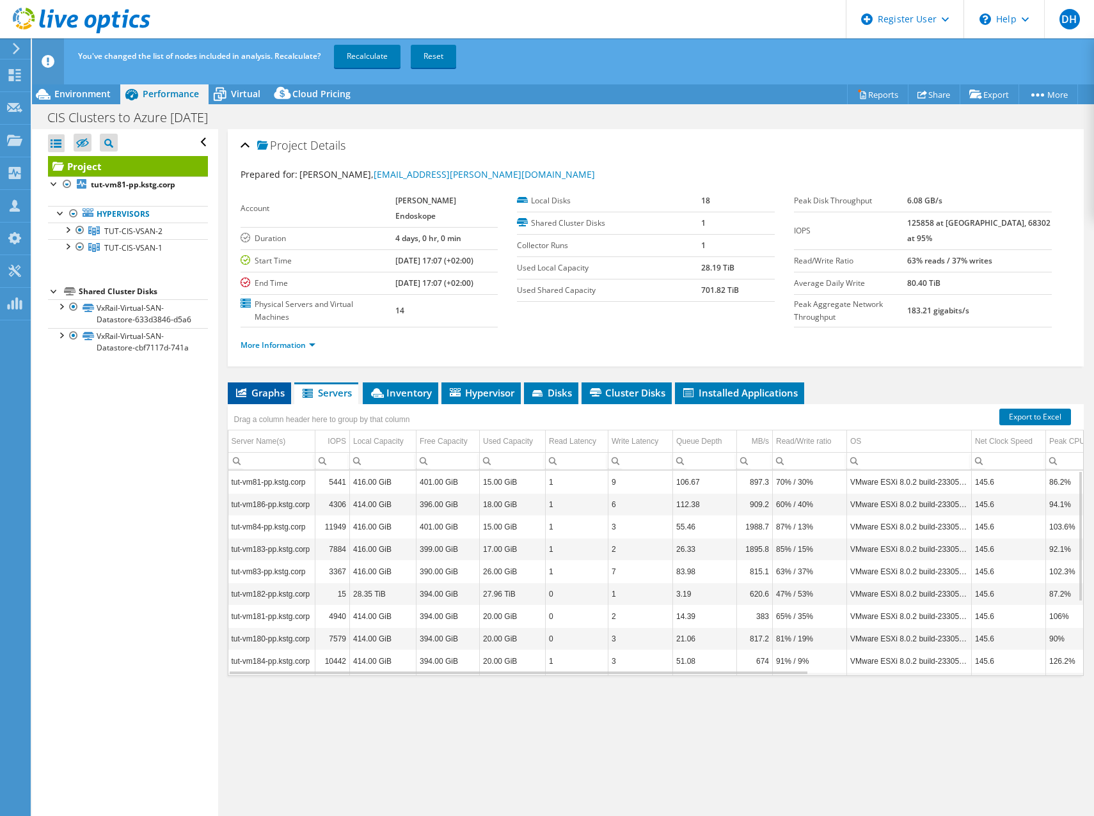
click at [258, 383] on li "Graphs" at bounding box center [259, 394] width 63 height 22
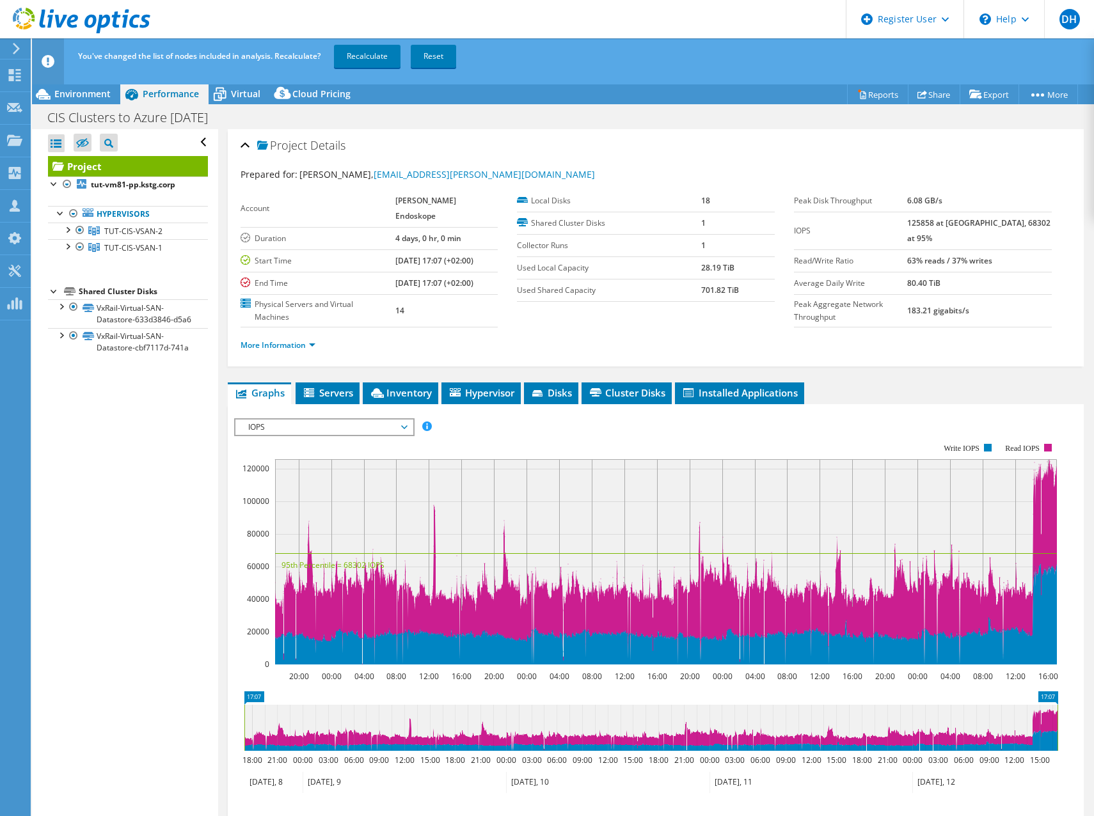
click at [321, 420] on span "IOPS" at bounding box center [324, 427] width 164 height 15
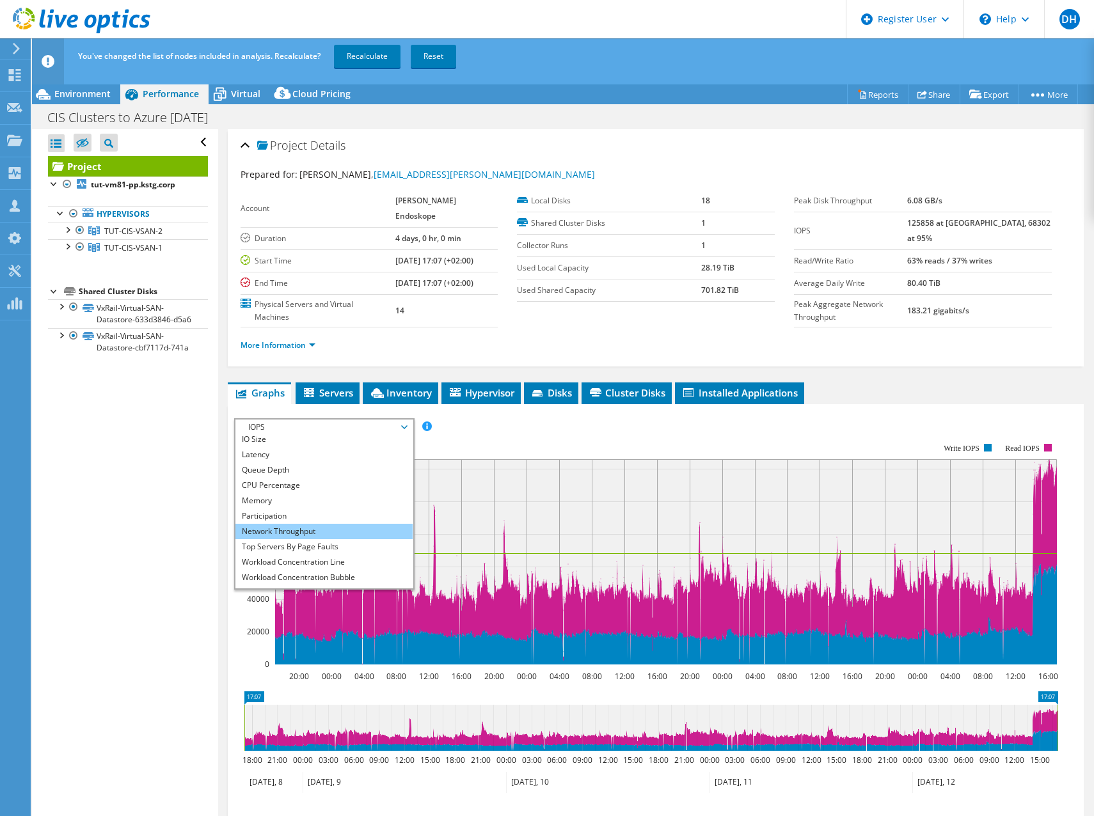
scroll to position [46, 0]
click at [332, 543] on li "Workload Concentration Line" at bounding box center [323, 550] width 177 height 15
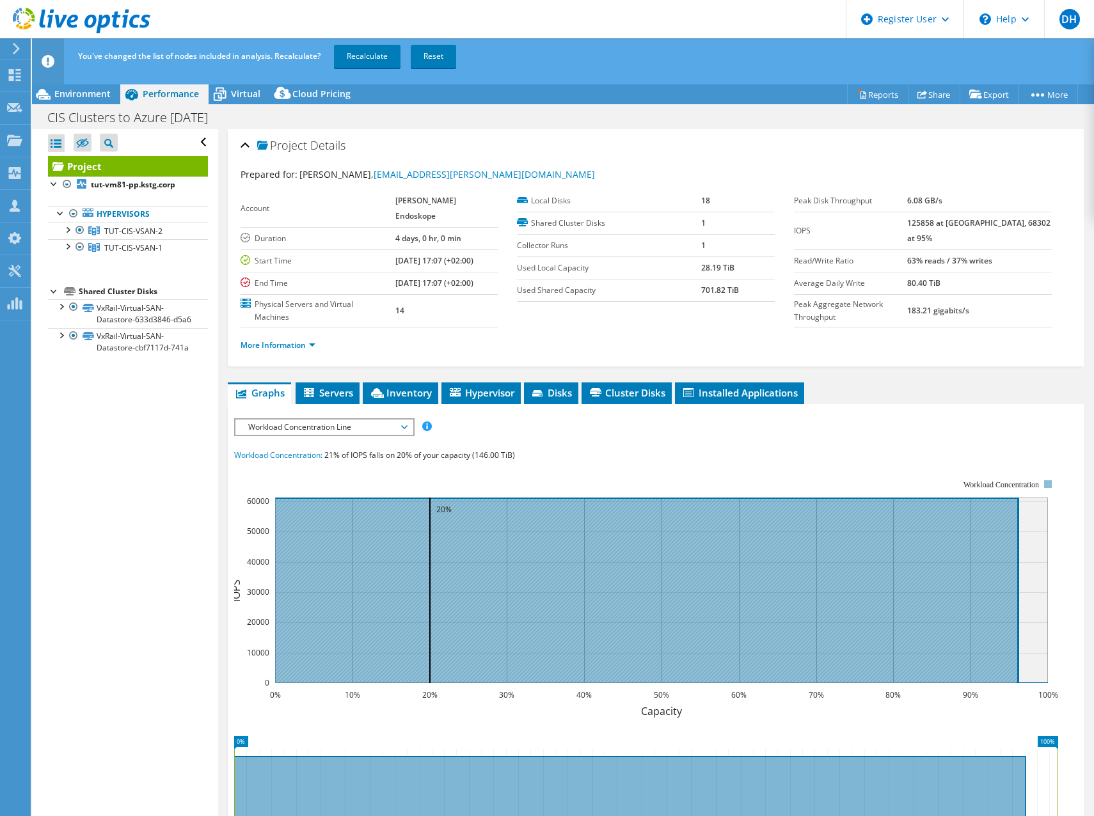
drag, startPoint x: 454, startPoint y: 538, endPoint x: 582, endPoint y: 573, distance: 132.1
click at [582, 573] on icon at bounding box center [661, 591] width 773 height 186
click at [525, 578] on icon at bounding box center [661, 591] width 773 height 186
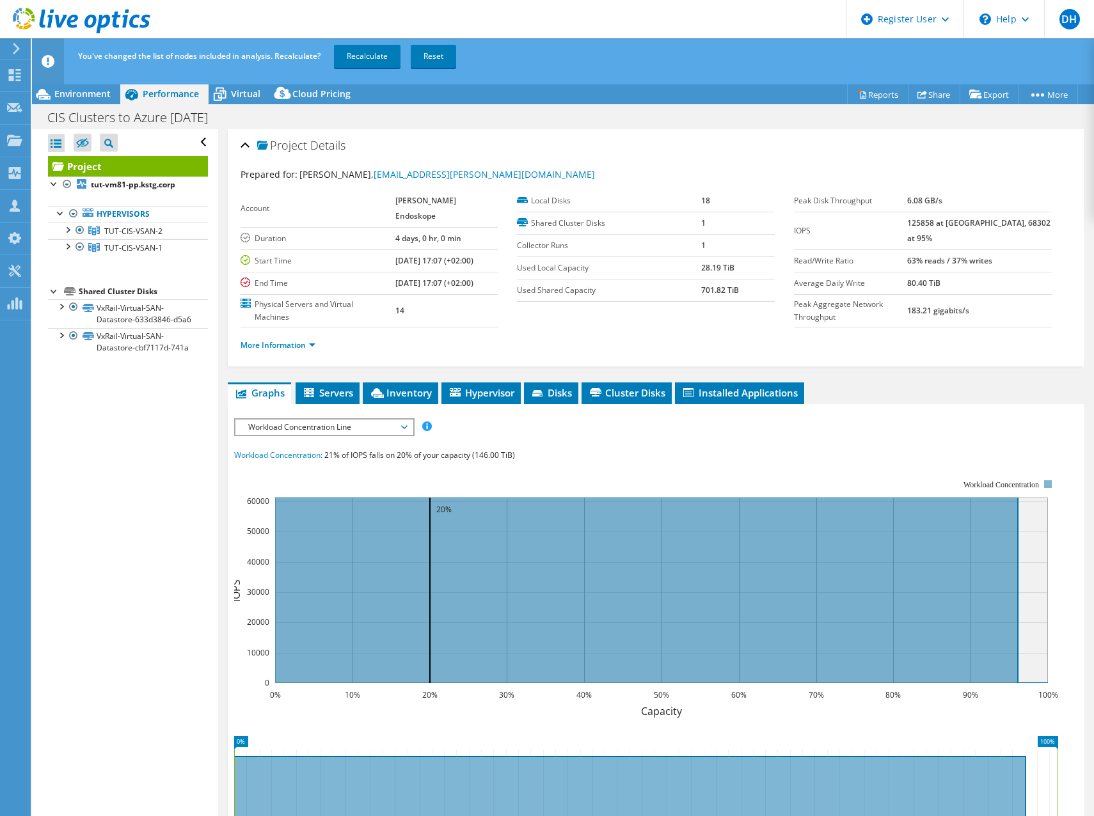
click at [316, 420] on span "Workload Concentration Line" at bounding box center [324, 427] width 164 height 15
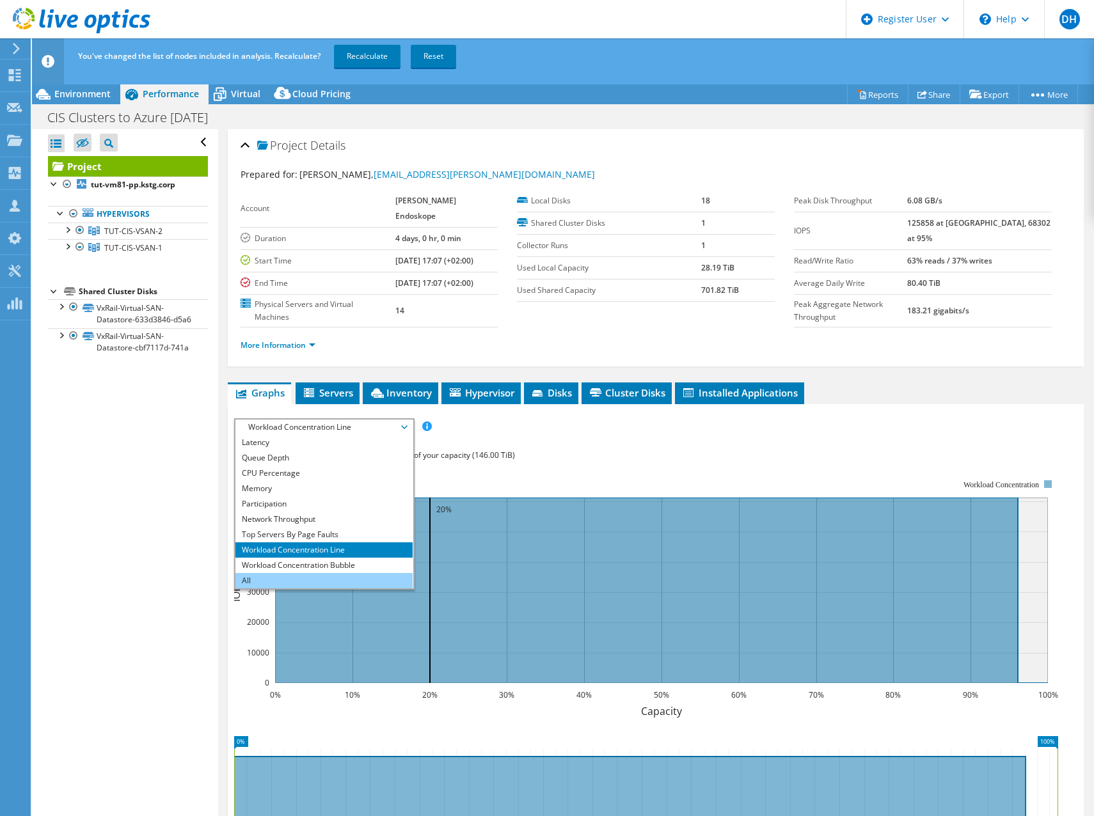
click at [278, 573] on li "All" at bounding box center [323, 580] width 177 height 15
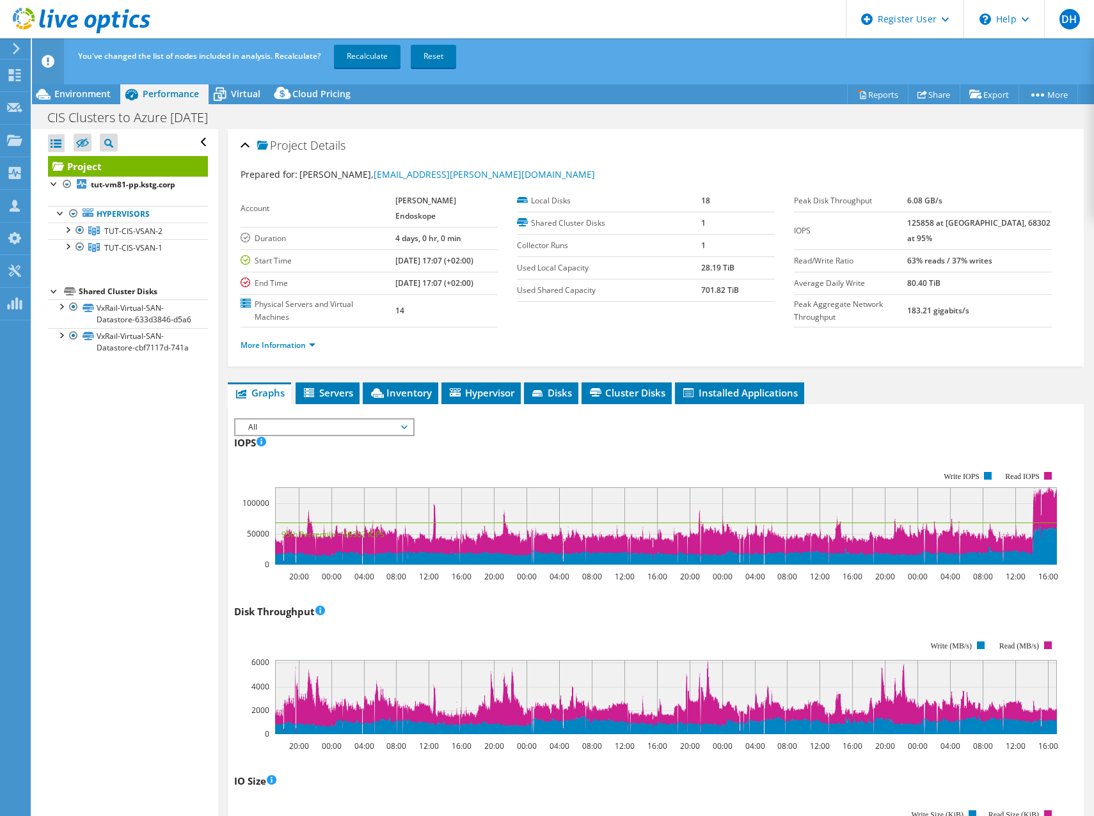
drag, startPoint x: 498, startPoint y: 479, endPoint x: 563, endPoint y: 521, distance: 77.2
click at [563, 521] on icon "20:00 00:00 04:00 08:00 12:00 16:00 20:00 00:00 04:00 08:00 12:00 16:00 20:00 0…" at bounding box center [651, 518] width 834 height 128
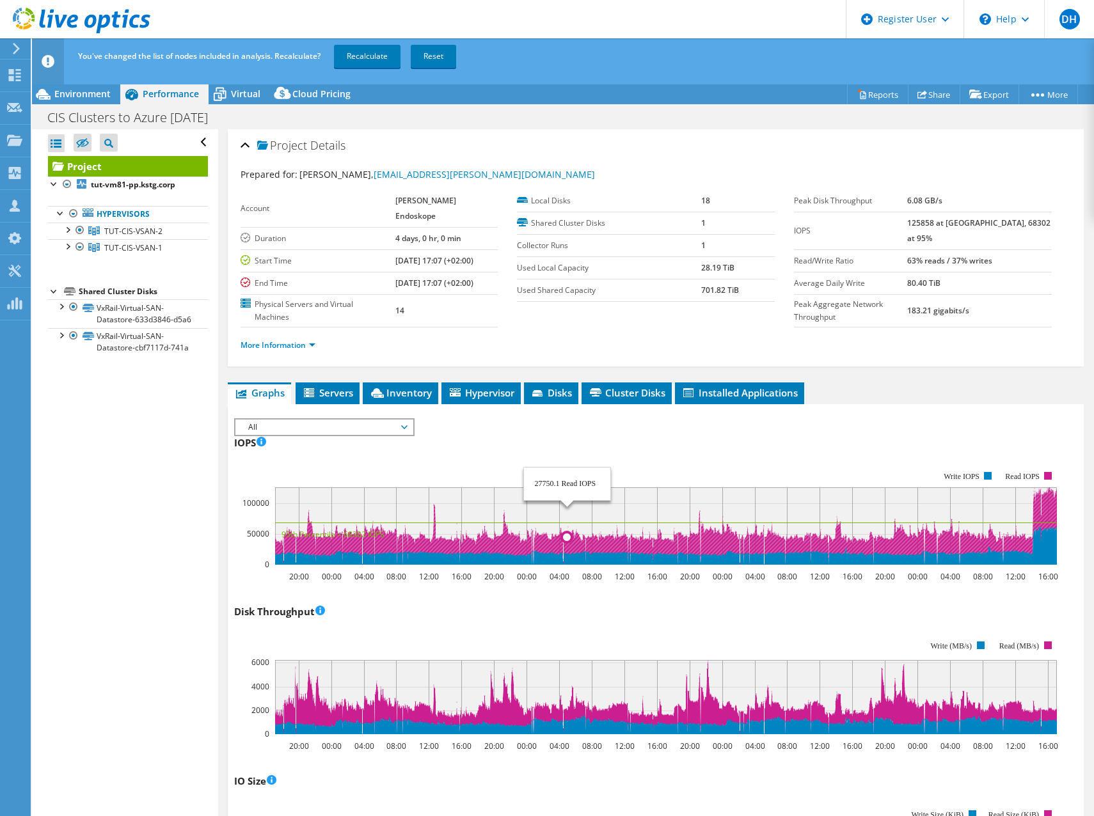
drag, startPoint x: 550, startPoint y: 502, endPoint x: 621, endPoint y: 529, distance: 76.3
click at [621, 529] on icon "20:00 00:00 04:00 08:00 12:00 16:00 20:00 00:00 04:00 08:00 12:00 16:00 20:00 0…" at bounding box center [651, 518] width 834 height 128
click at [754, 509] on icon at bounding box center [666, 526] width 782 height 77
drag, startPoint x: 961, startPoint y: 489, endPoint x: 839, endPoint y: 487, distance: 122.2
click at [839, 488] on rect at bounding box center [666, 526] width 782 height 77
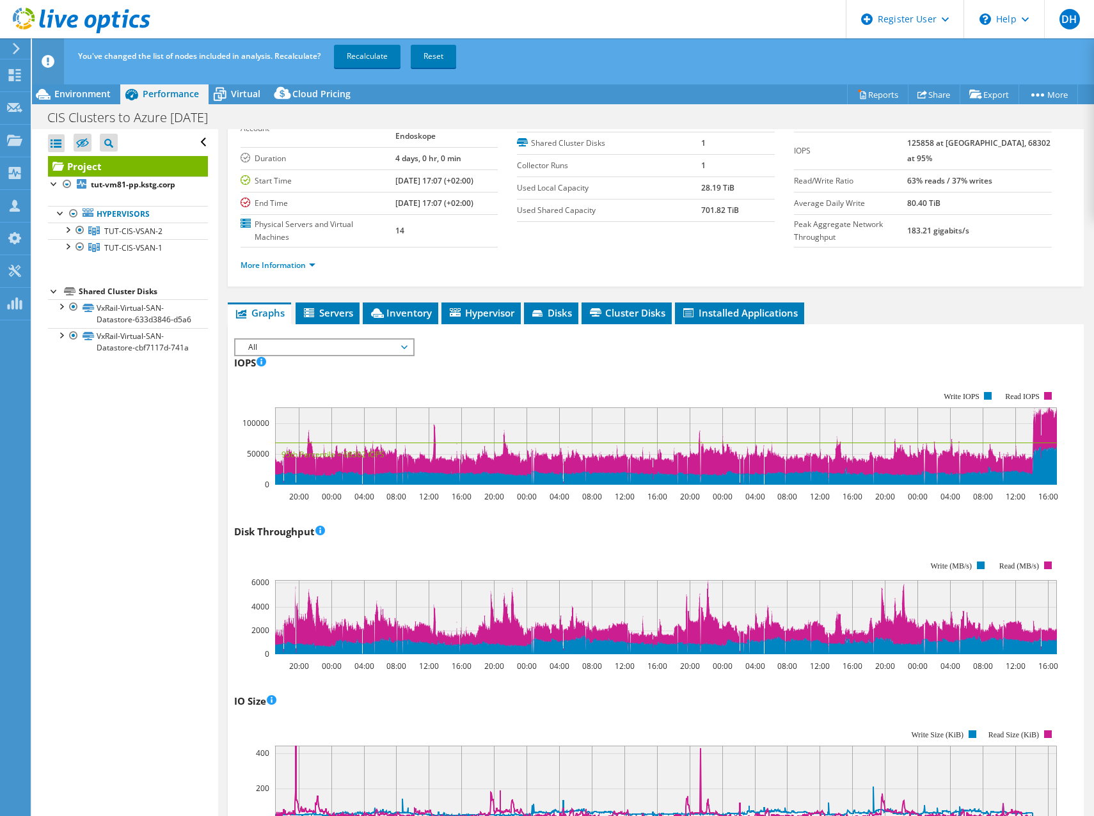
scroll to position [0, 0]
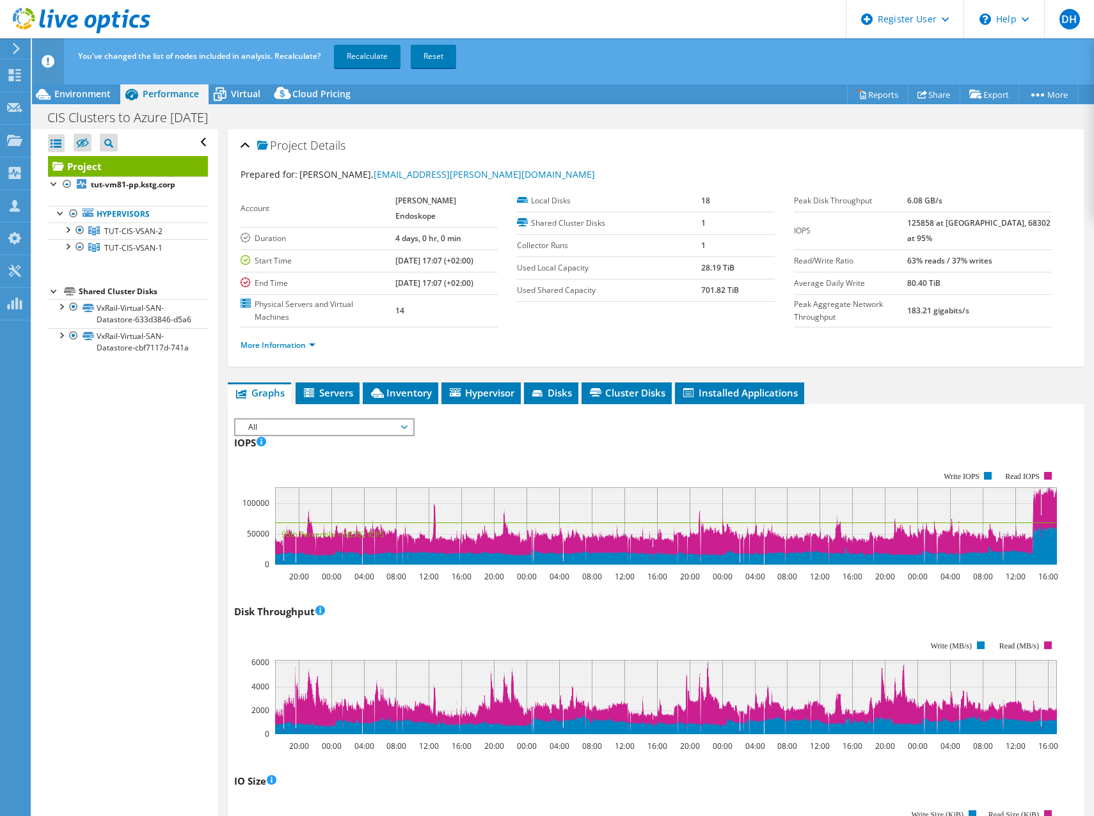
click at [325, 420] on span "All" at bounding box center [324, 427] width 164 height 15
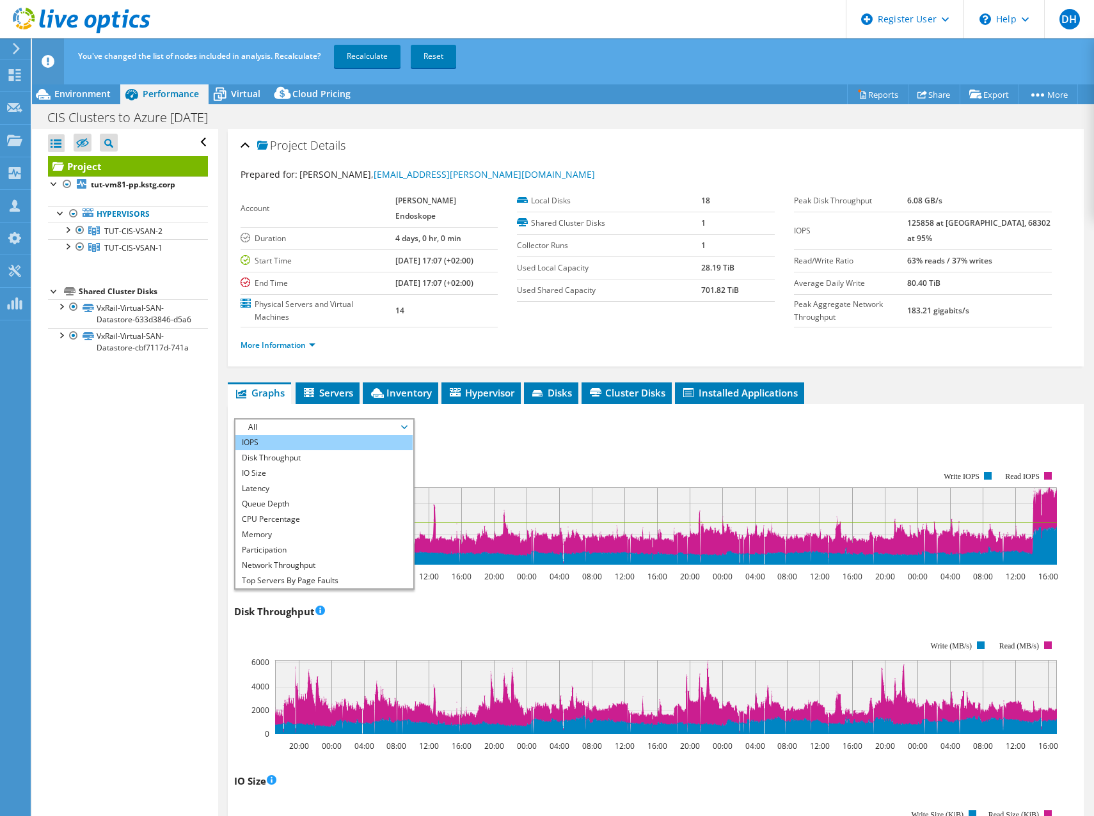
click at [314, 435] on li "IOPS" at bounding box center [323, 442] width 177 height 15
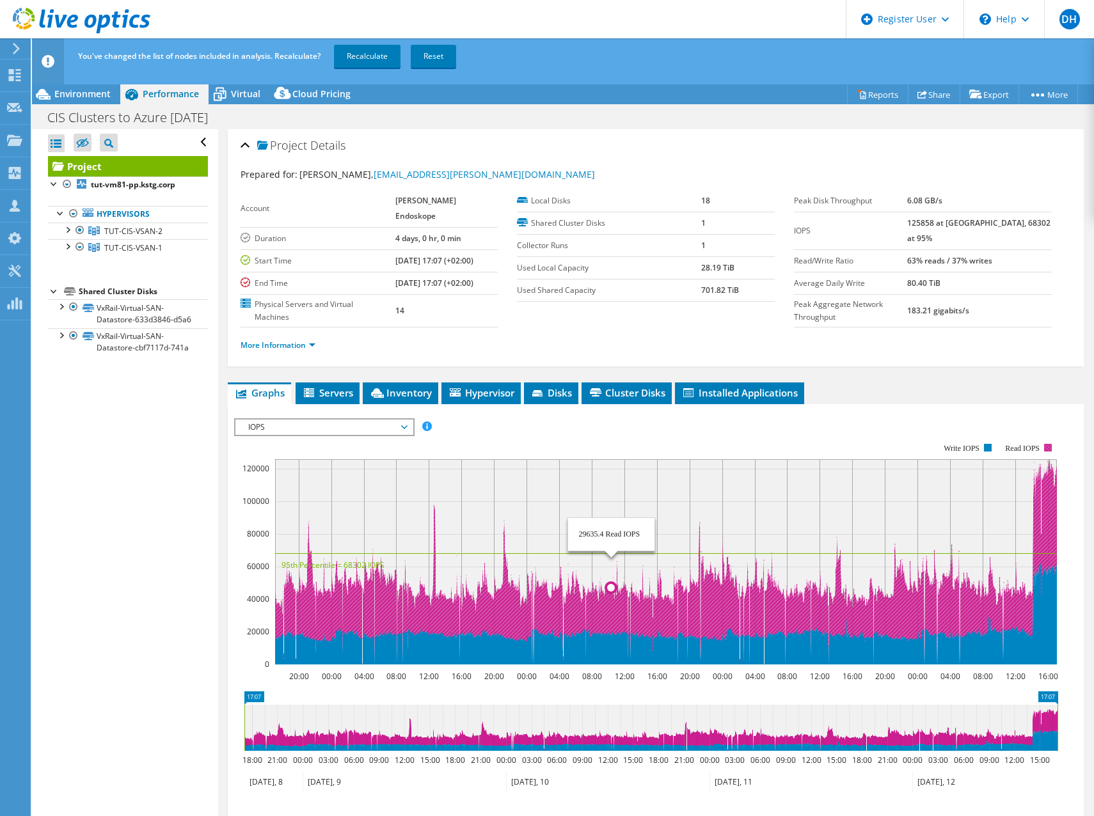
drag, startPoint x: 539, startPoint y: 550, endPoint x: 611, endPoint y: 609, distance: 93.1
click at [611, 609] on icon "20:00 00:00 04:00 08:00 12:00 16:00 20:00 00:00 04:00 08:00 12:00 16:00 20:00 0…" at bounding box center [651, 554] width 834 height 256
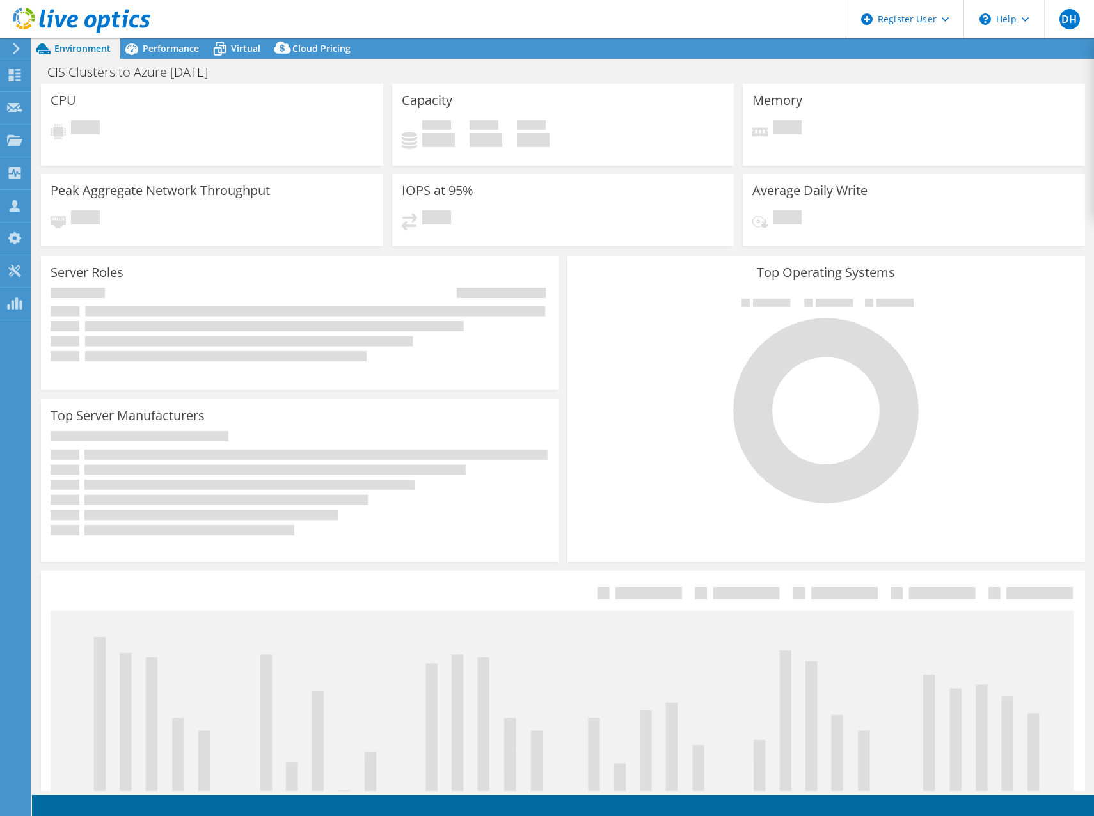
select select "USD"
